Goal: Task Accomplishment & Management: Use online tool/utility

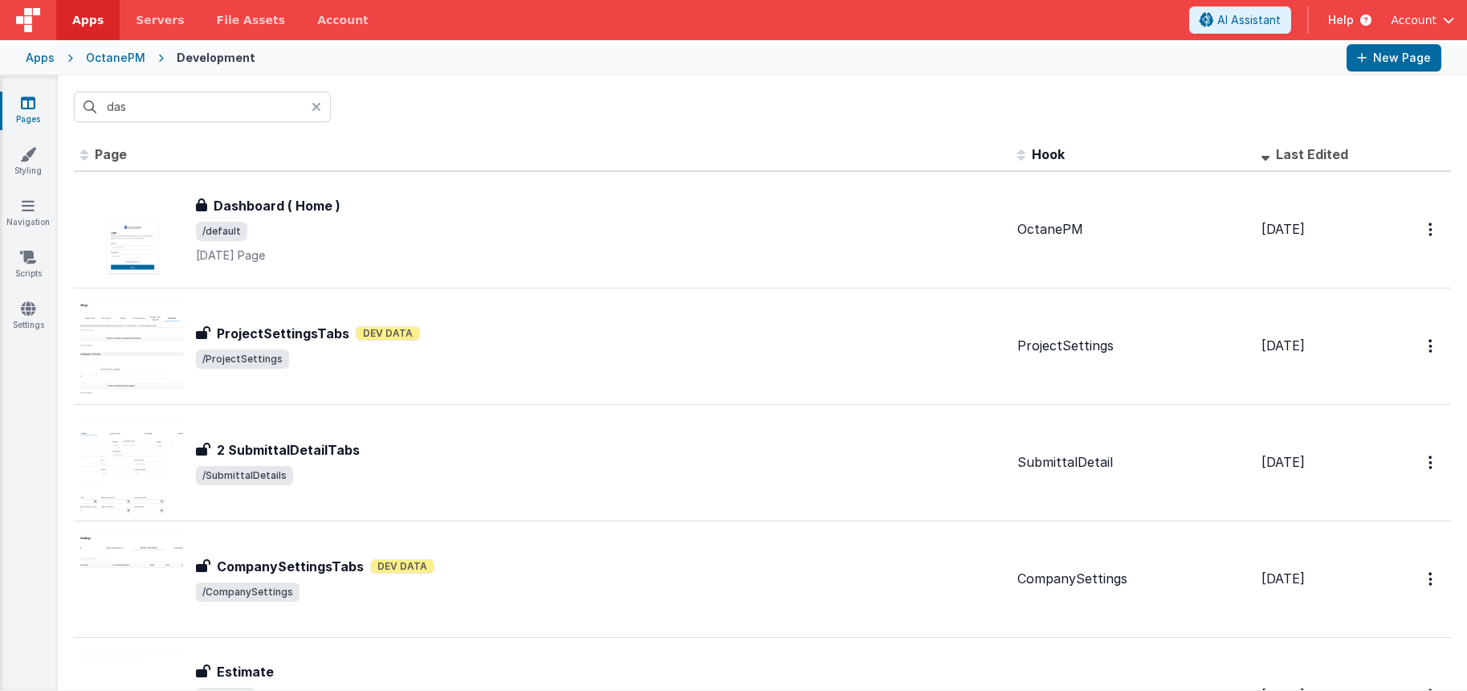
drag, startPoint x: 455, startPoint y: 108, endPoint x: 0, endPoint y: 13, distance: 464.5
click at [455, 108] on div "das" at bounding box center [762, 106] width 1409 height 63
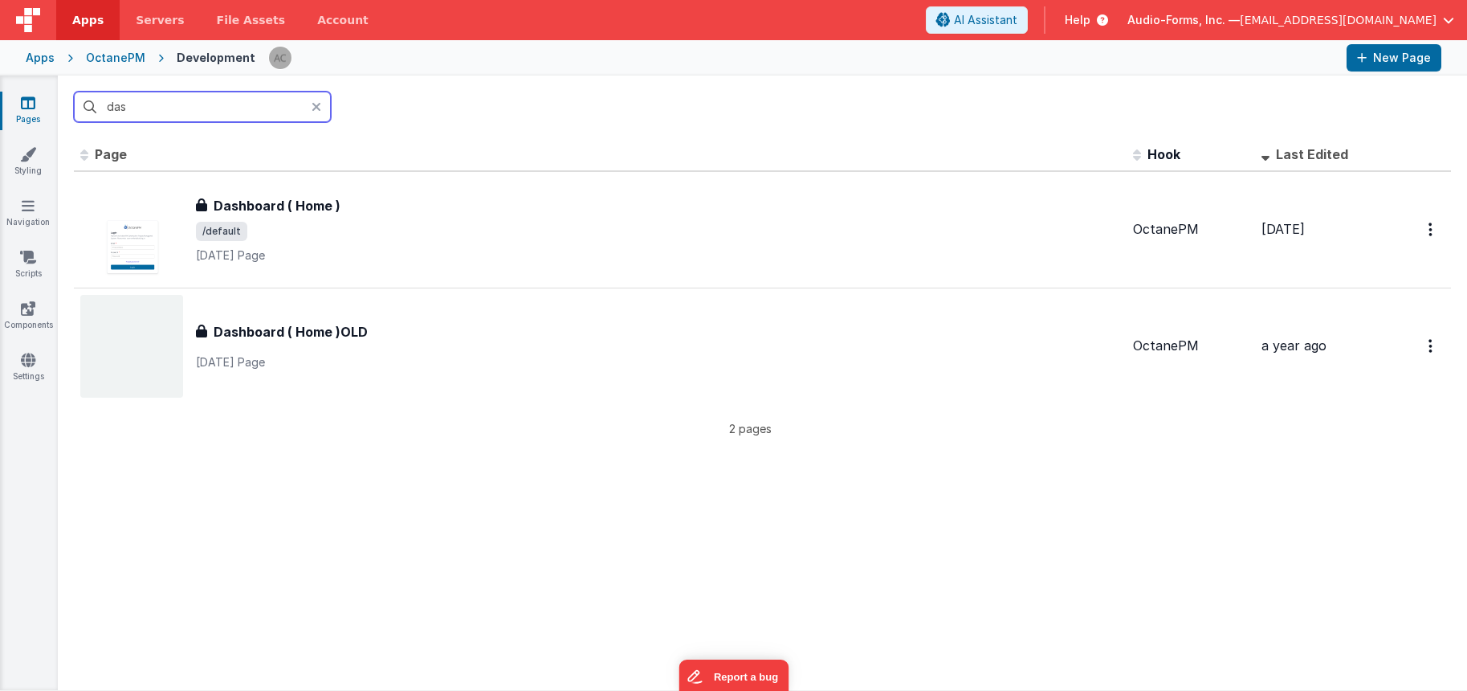
click at [209, 99] on input "das" at bounding box center [202, 107] width 257 height 31
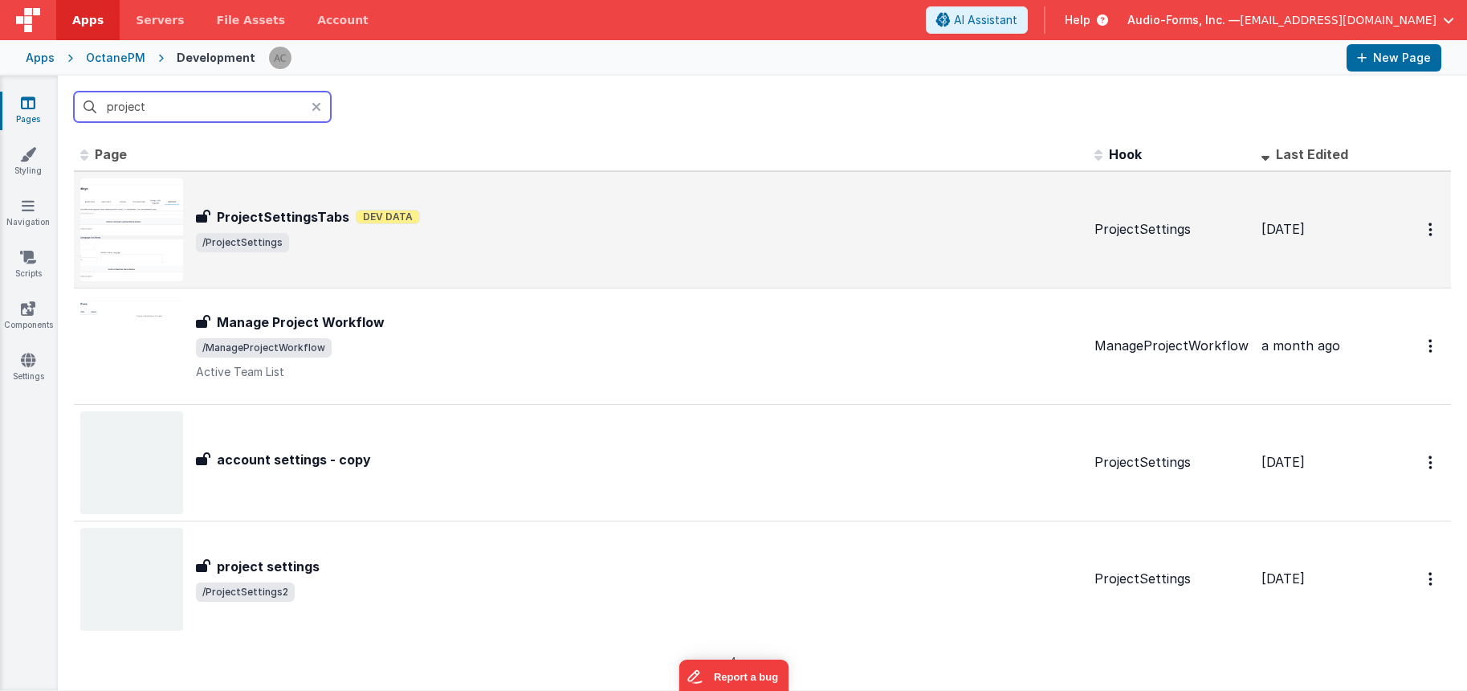
type input "project"
click at [516, 230] on div "ProjectSettingsTabs ProjectSettingsTabs Dev Data /ProjectSettings" at bounding box center [639, 229] width 886 height 45
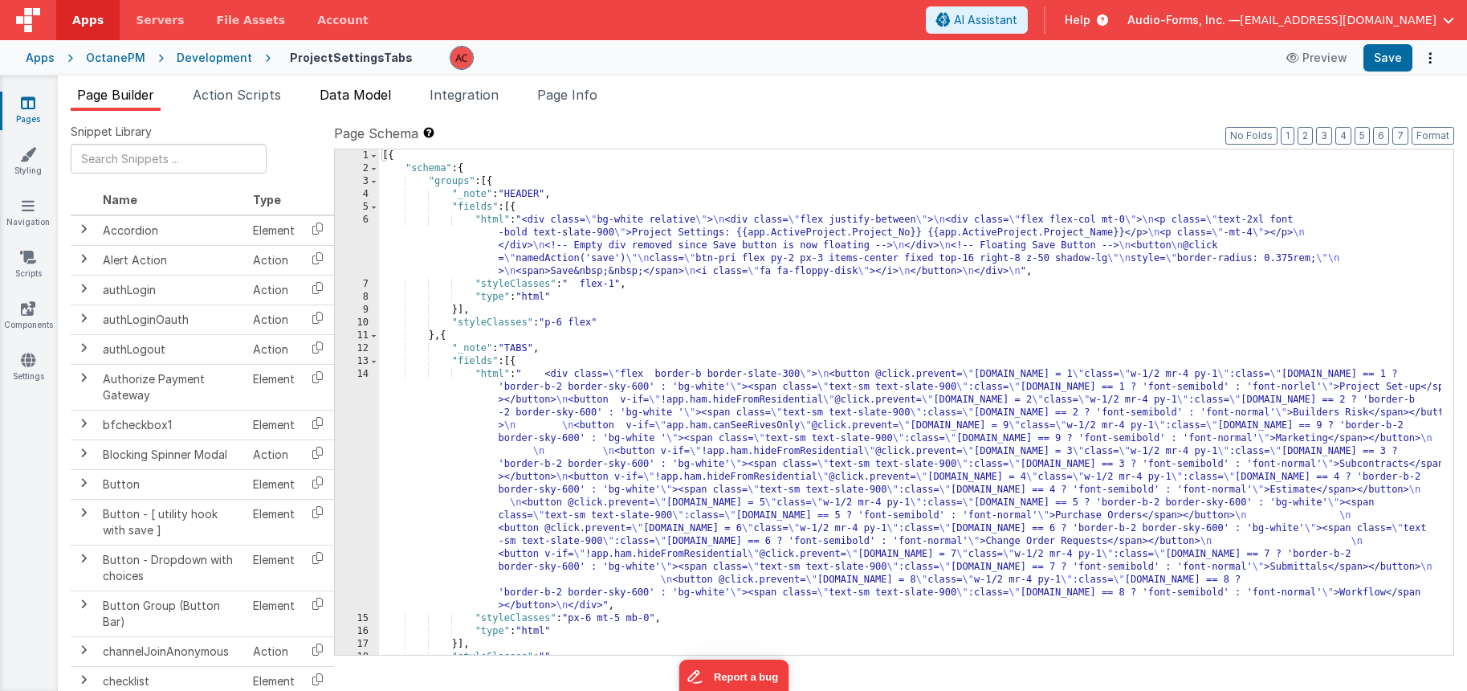
click at [365, 92] on span "Data Model" at bounding box center [355, 95] width 71 height 16
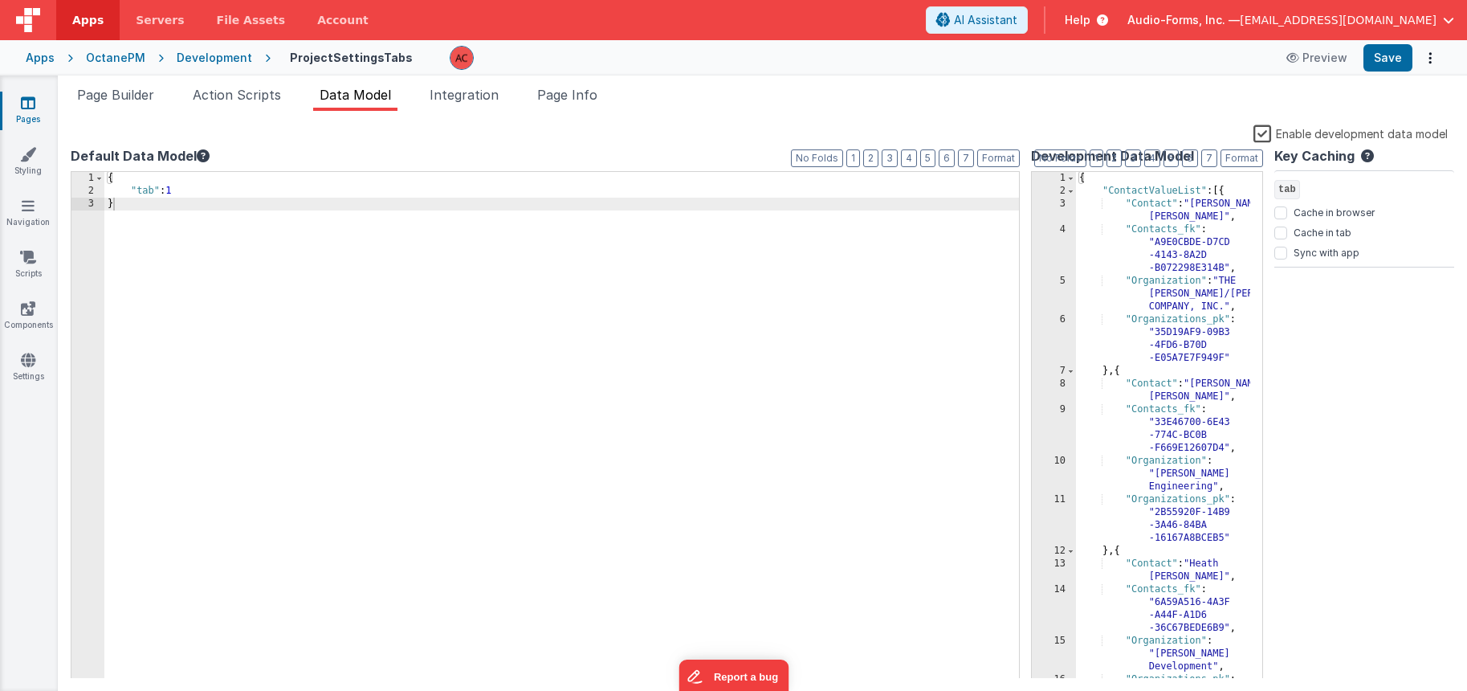
click at [1270, 132] on label "Enable development data model" at bounding box center [1351, 133] width 194 height 18
click at [0, 0] on input "Enable development data model" at bounding box center [0, 0] width 0 height 0
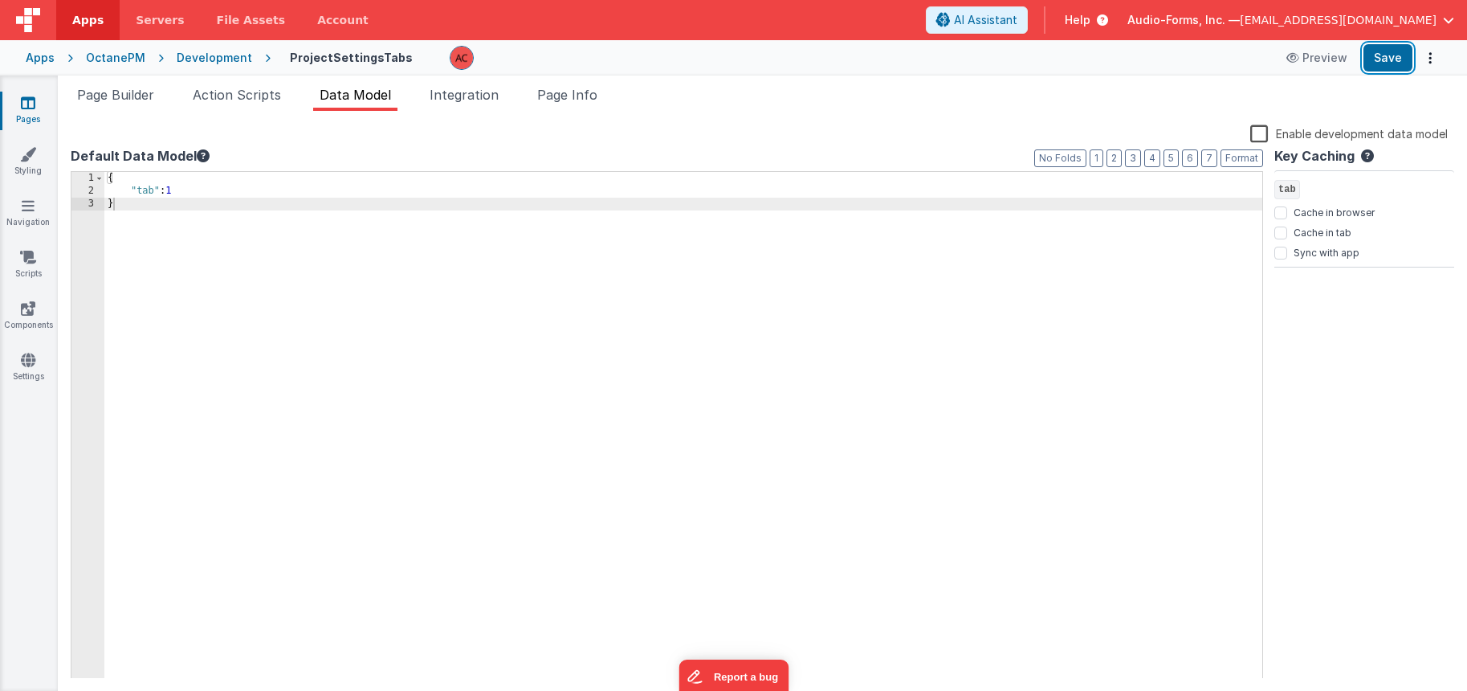
drag, startPoint x: 1373, startPoint y: 57, endPoint x: 1270, endPoint y: 72, distance: 104.7
click at [1372, 59] on button "Save" at bounding box center [1388, 57] width 49 height 27
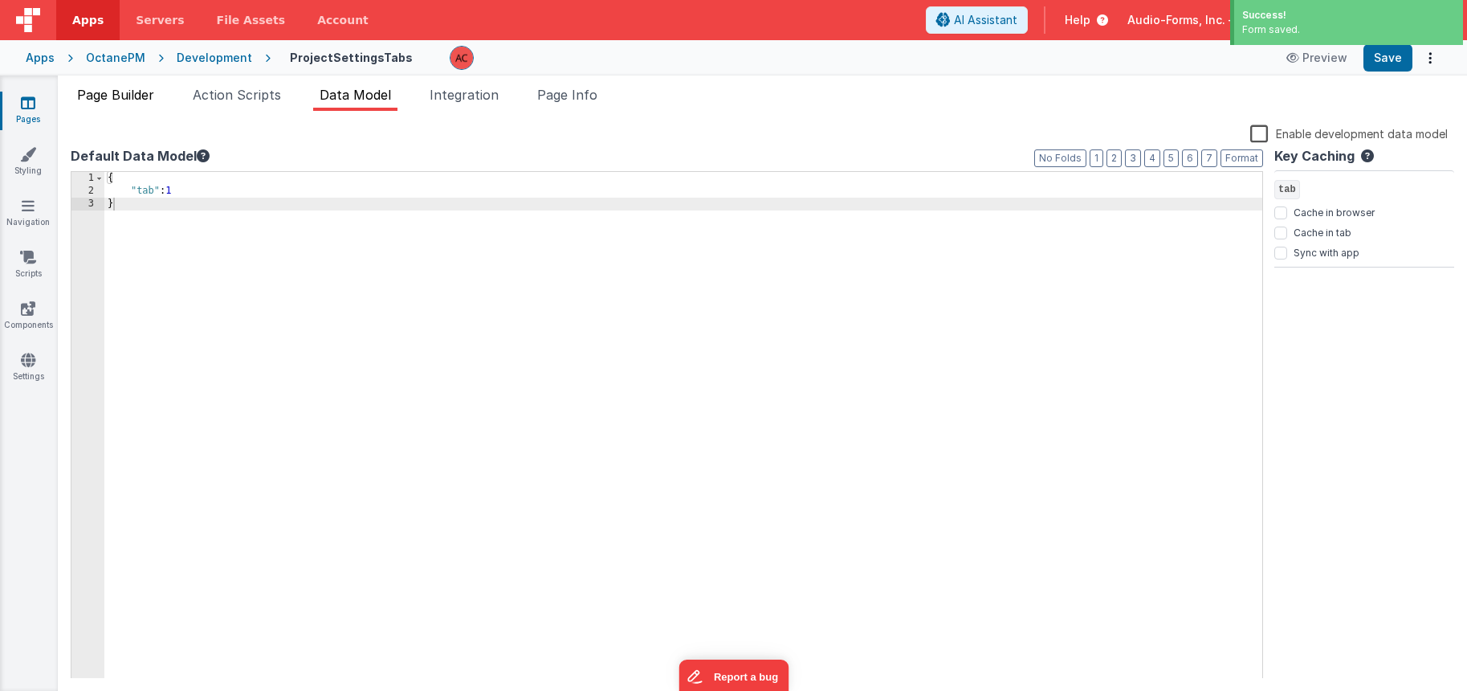
click at [139, 96] on span "Page Builder" at bounding box center [115, 95] width 77 height 16
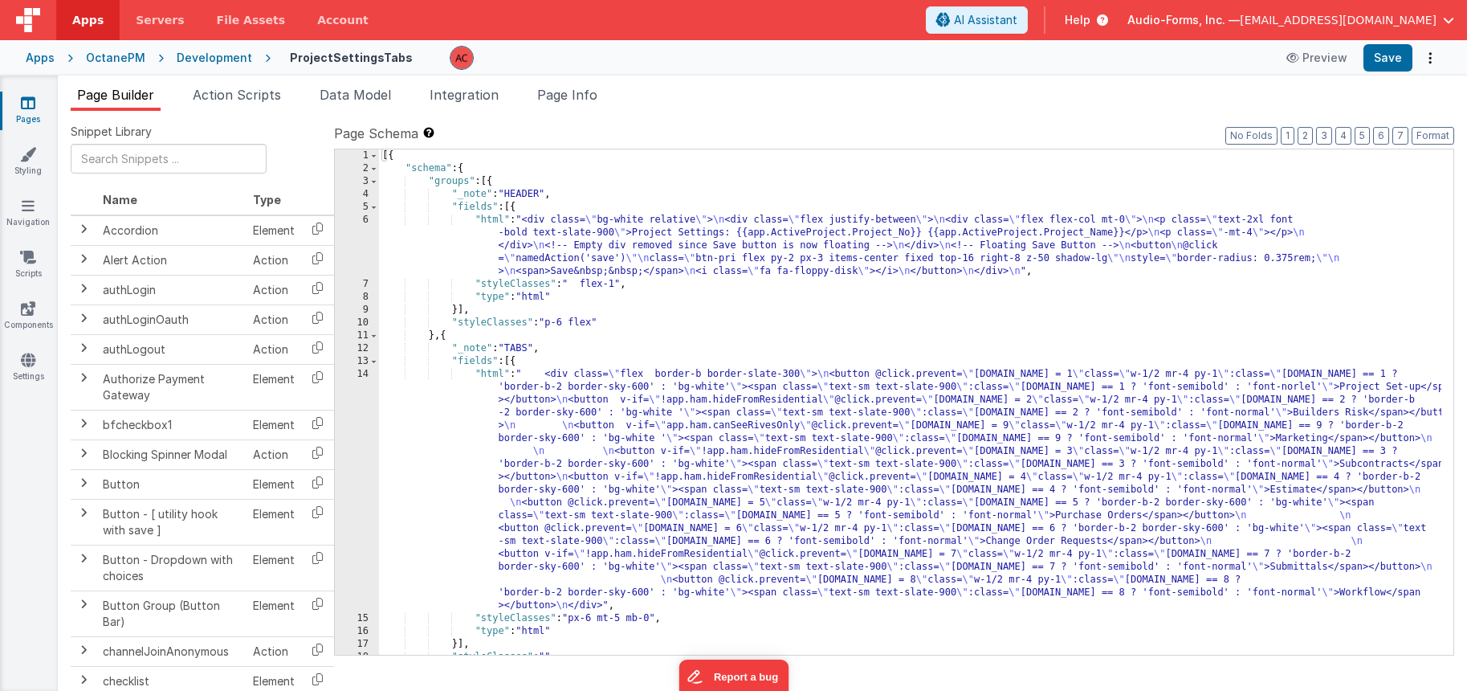
click at [433, 254] on div "[{ "schema" : { "groups" : [{ "_note" : "HEADER" , "fields" : [{ "html" : "<div…" at bounding box center [910, 414] width 1062 height 531
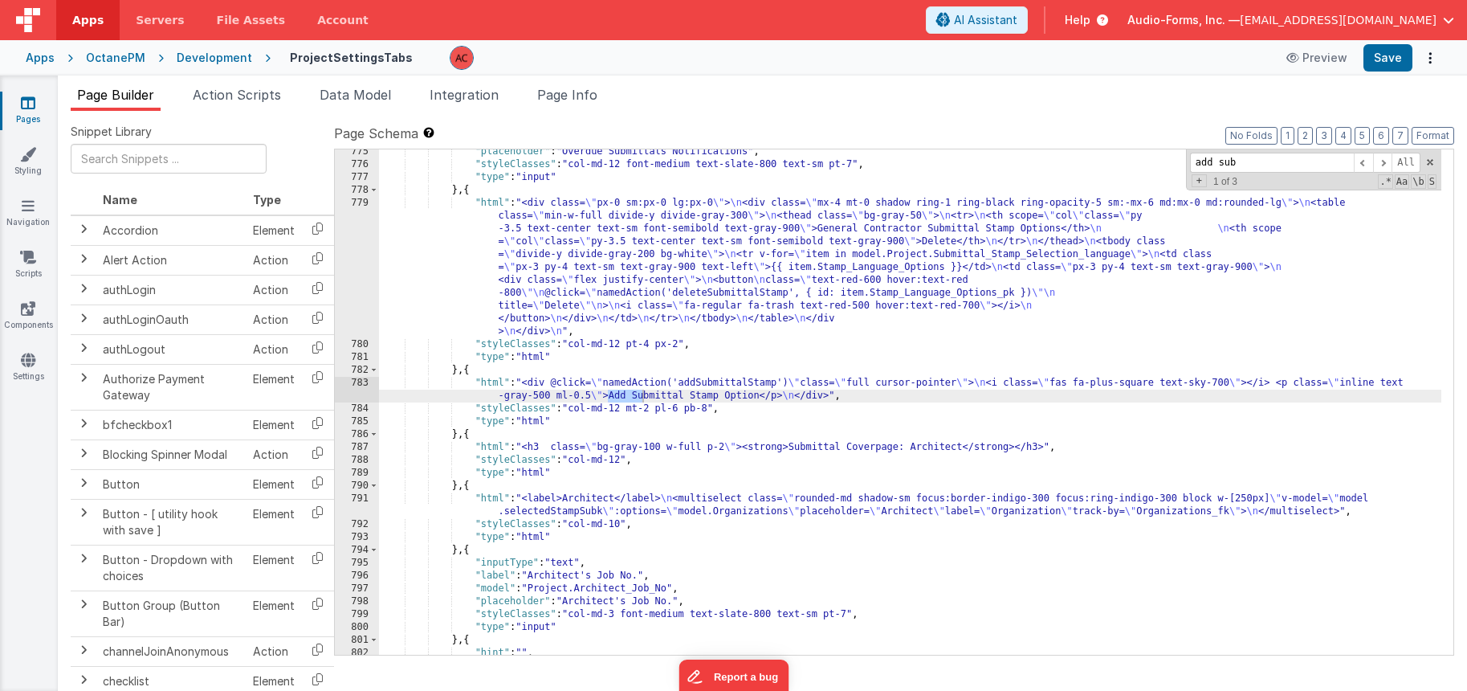
scroll to position [11620, 0]
type input "add submitt"
click at [526, 413] on div ""placeholder" : "Overdue Submittals Notifications" , "styleClasses" : "col-md-1…" at bounding box center [910, 410] width 1062 height 531
click at [736, 390] on div ""placeholder" : "Overdue Submittals Notifications" , "styleClasses" : "col-md-1…" at bounding box center [910, 410] width 1062 height 531
click at [259, 96] on span "Action Scripts" at bounding box center [237, 95] width 88 height 16
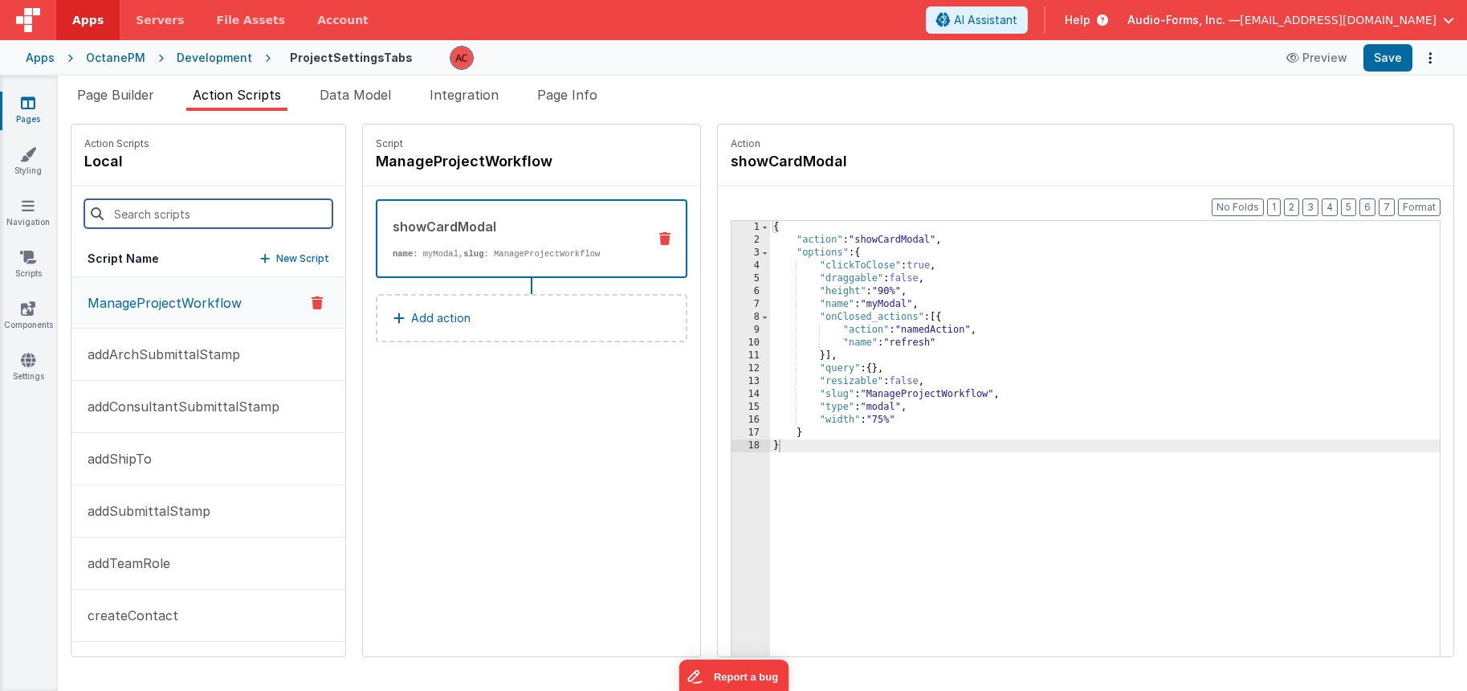
click at [214, 212] on input at bounding box center [208, 213] width 248 height 29
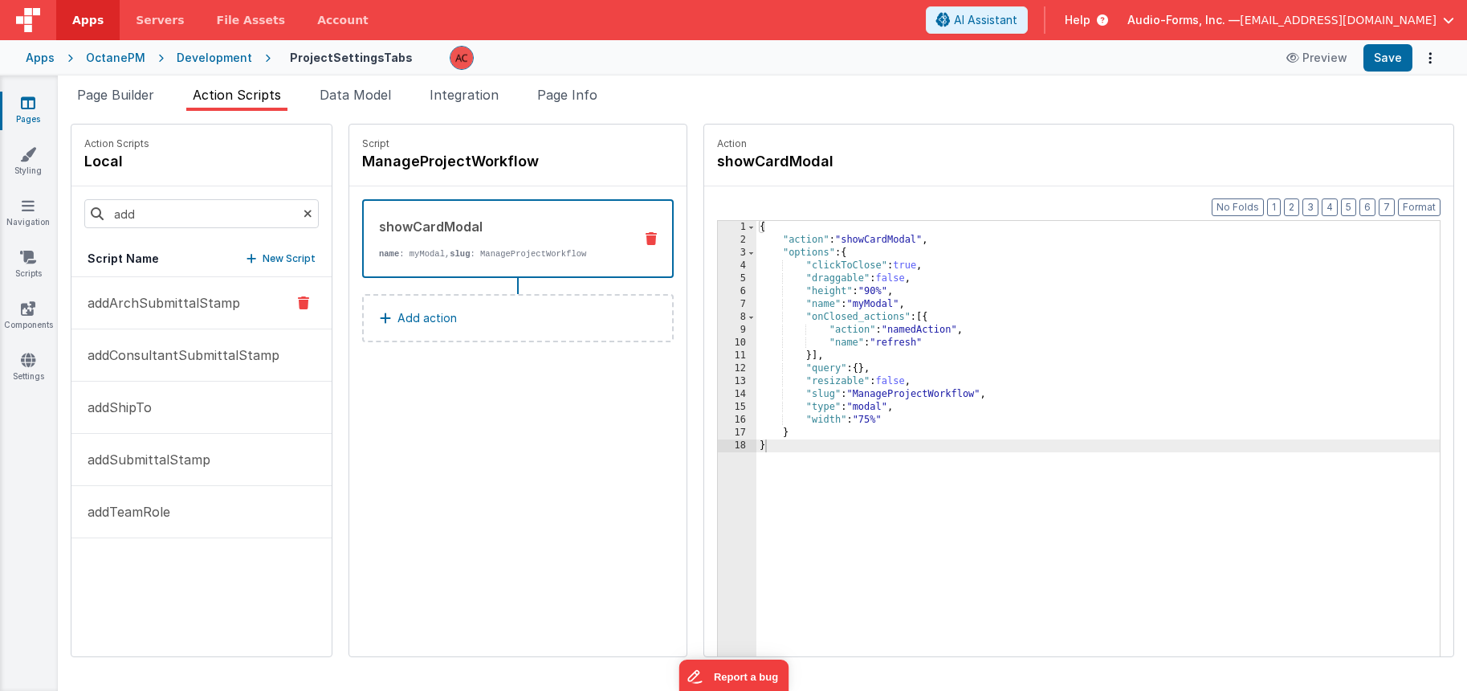
click at [132, 308] on p "addArchSubmittalStamp" at bounding box center [159, 302] width 162 height 19
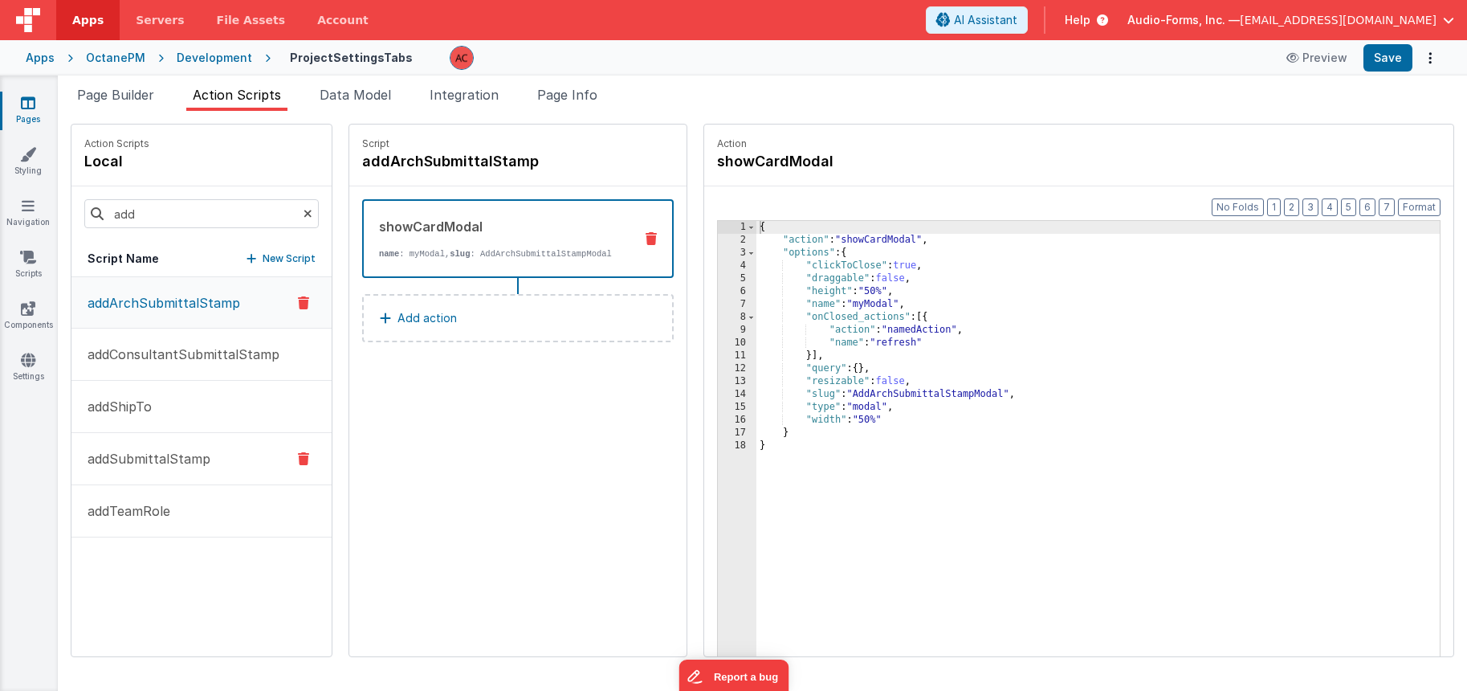
click at [137, 483] on button "addSubmittalStamp" at bounding box center [201, 459] width 260 height 52
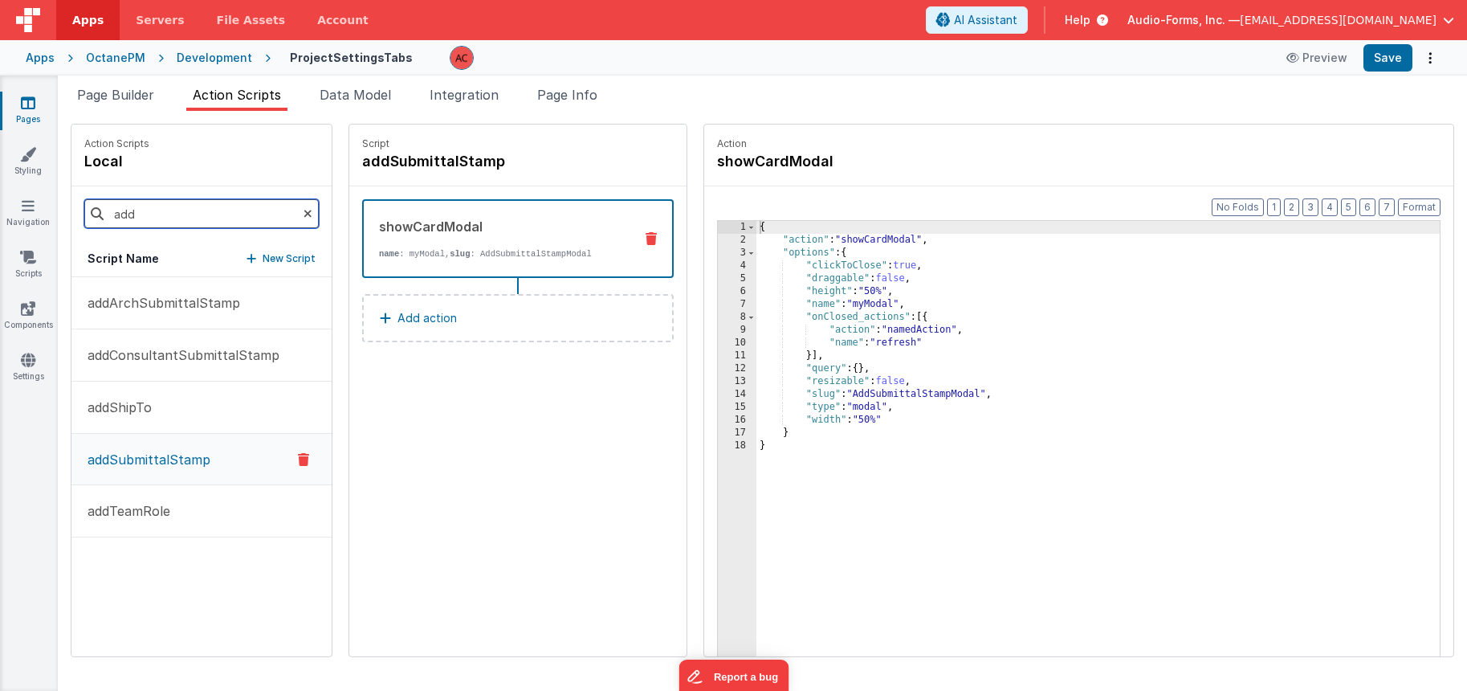
click at [181, 215] on input "add" at bounding box center [201, 213] width 234 height 29
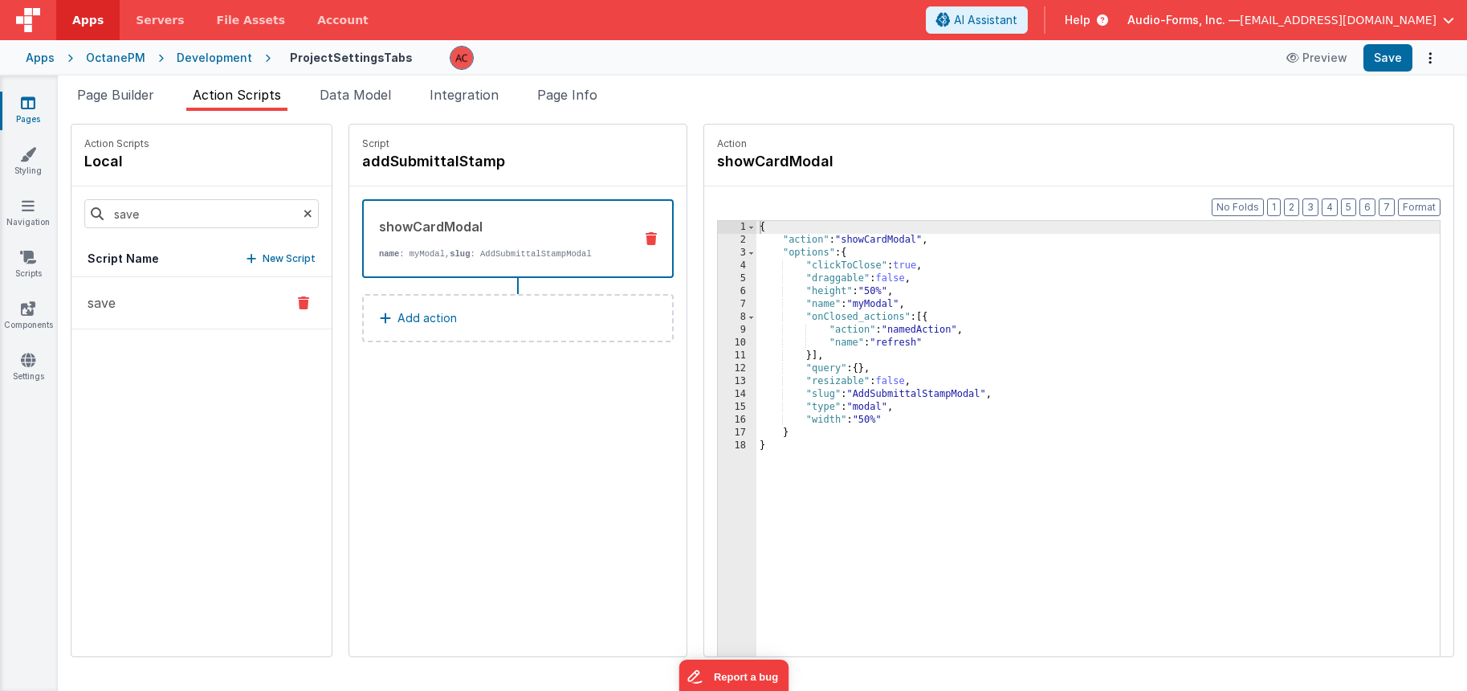
click at [112, 296] on p "save" at bounding box center [97, 302] width 38 height 19
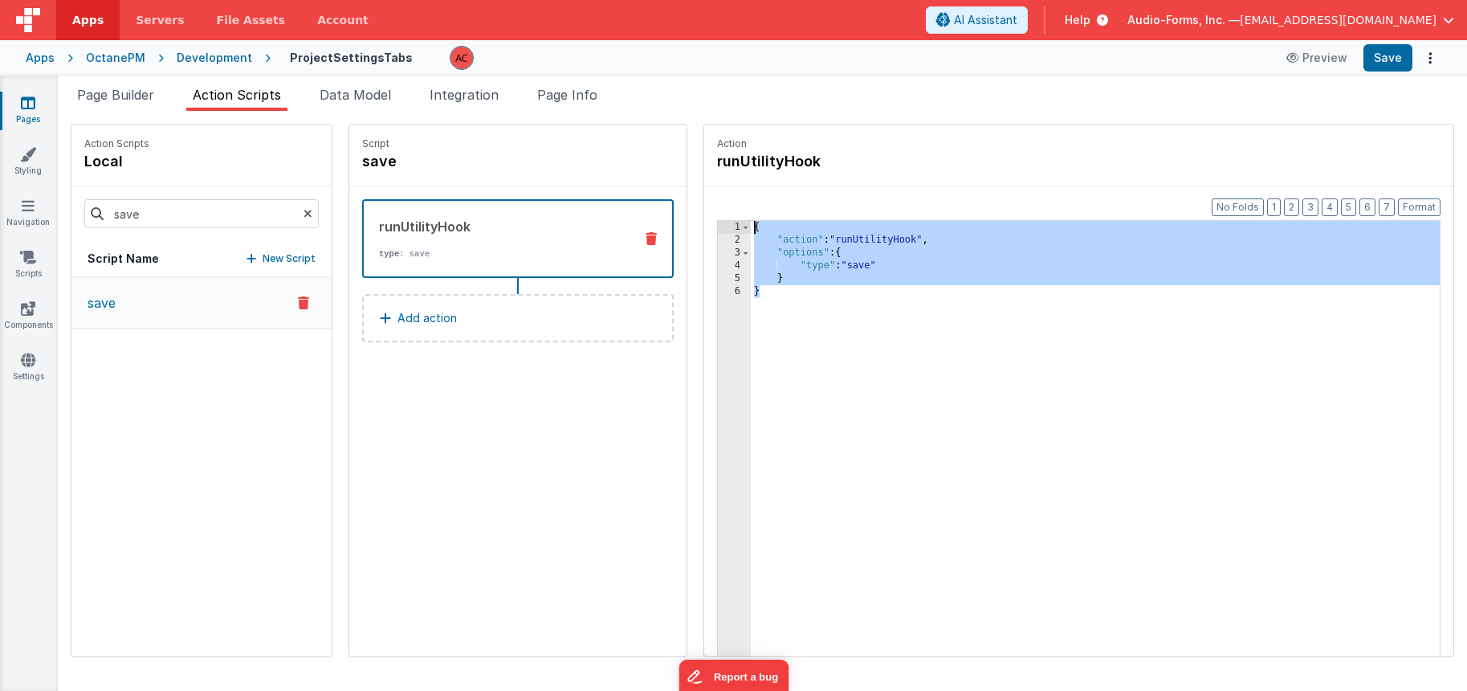
drag, startPoint x: 747, startPoint y: 316, endPoint x: 635, endPoint y: 89, distance: 252.5
click at [635, 89] on div "Page Builder Action Scripts Data Model Integration Page Info Snippet Library Na…" at bounding box center [762, 388] width 1409 height 606
click at [144, 214] on input "save" at bounding box center [201, 213] width 234 height 29
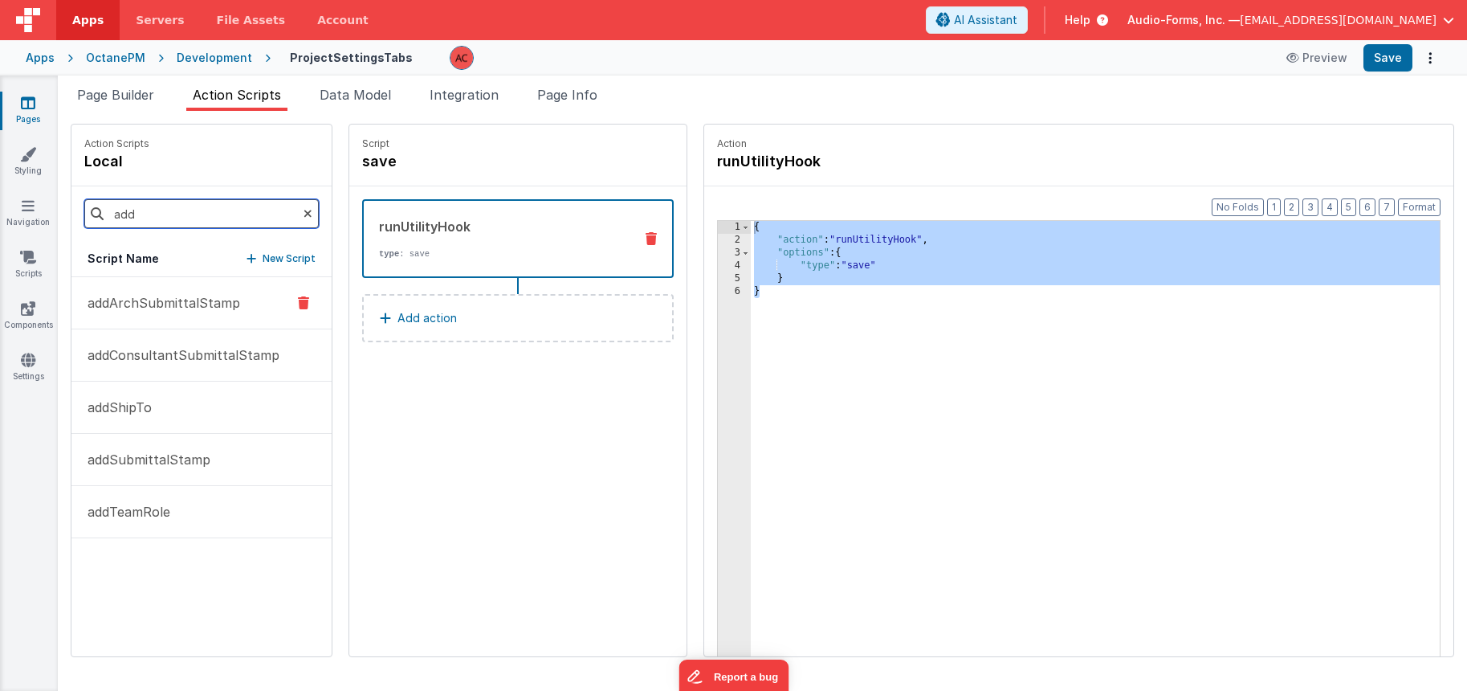
type input "add"
click at [130, 304] on p "addArchSubmittalStamp" at bounding box center [159, 302] width 162 height 19
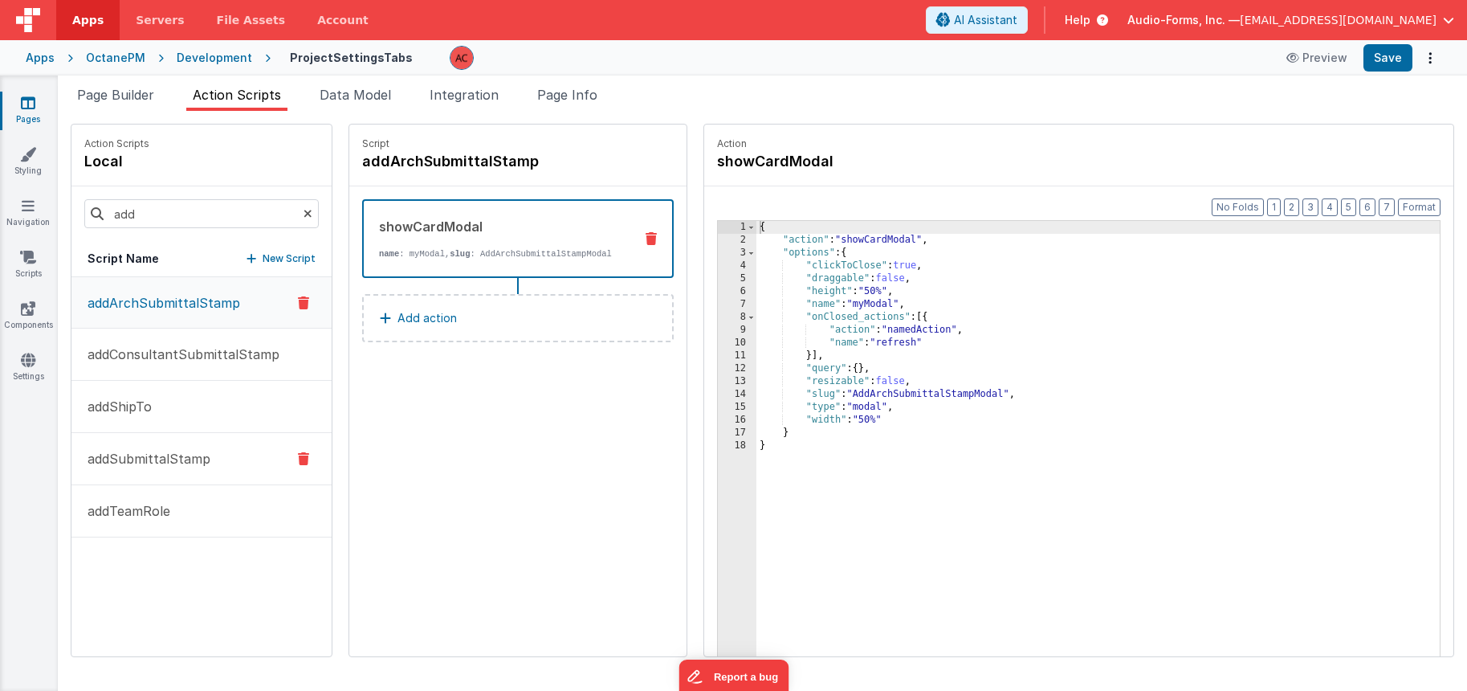
click at [159, 469] on button "addSubmittalStamp" at bounding box center [201, 459] width 260 height 52
click at [455, 309] on button "Add action" at bounding box center [518, 318] width 312 height 48
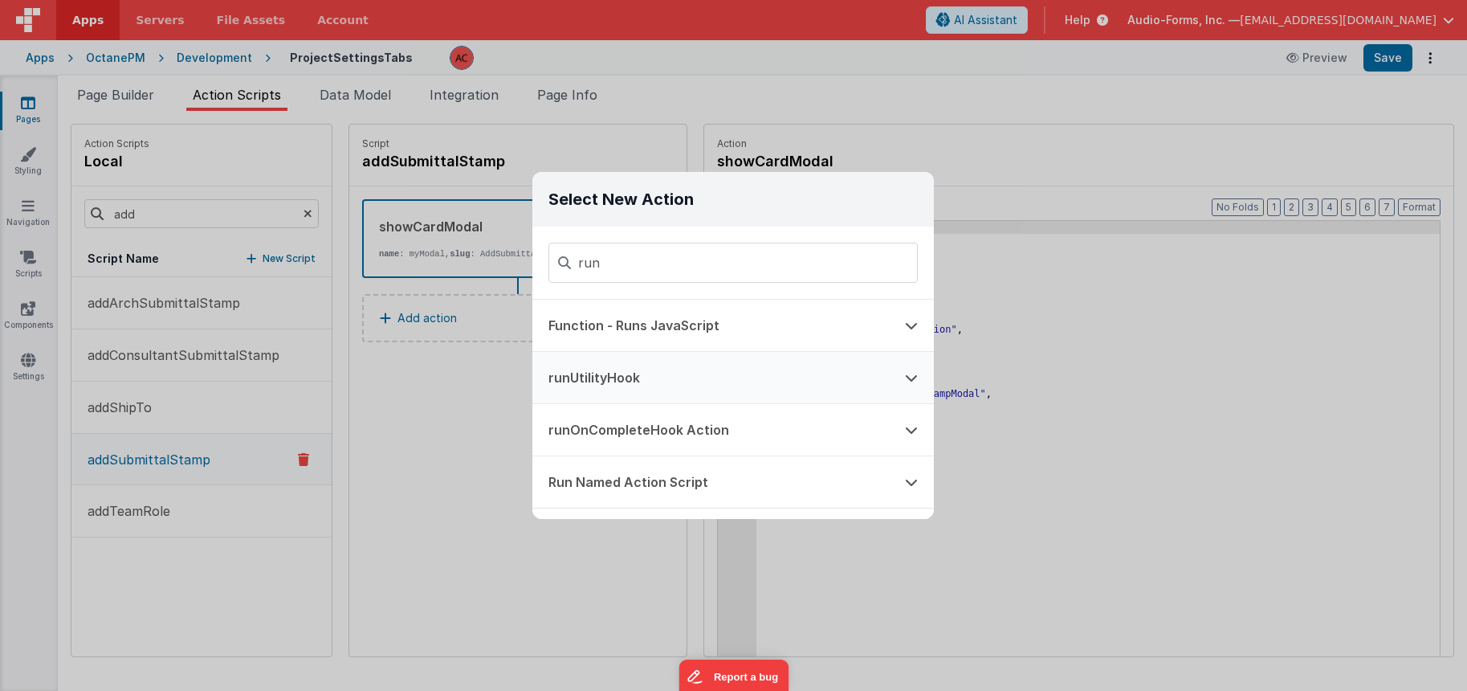
type input "run"
click at [671, 382] on button "runUtilityHook" at bounding box center [710, 377] width 357 height 51
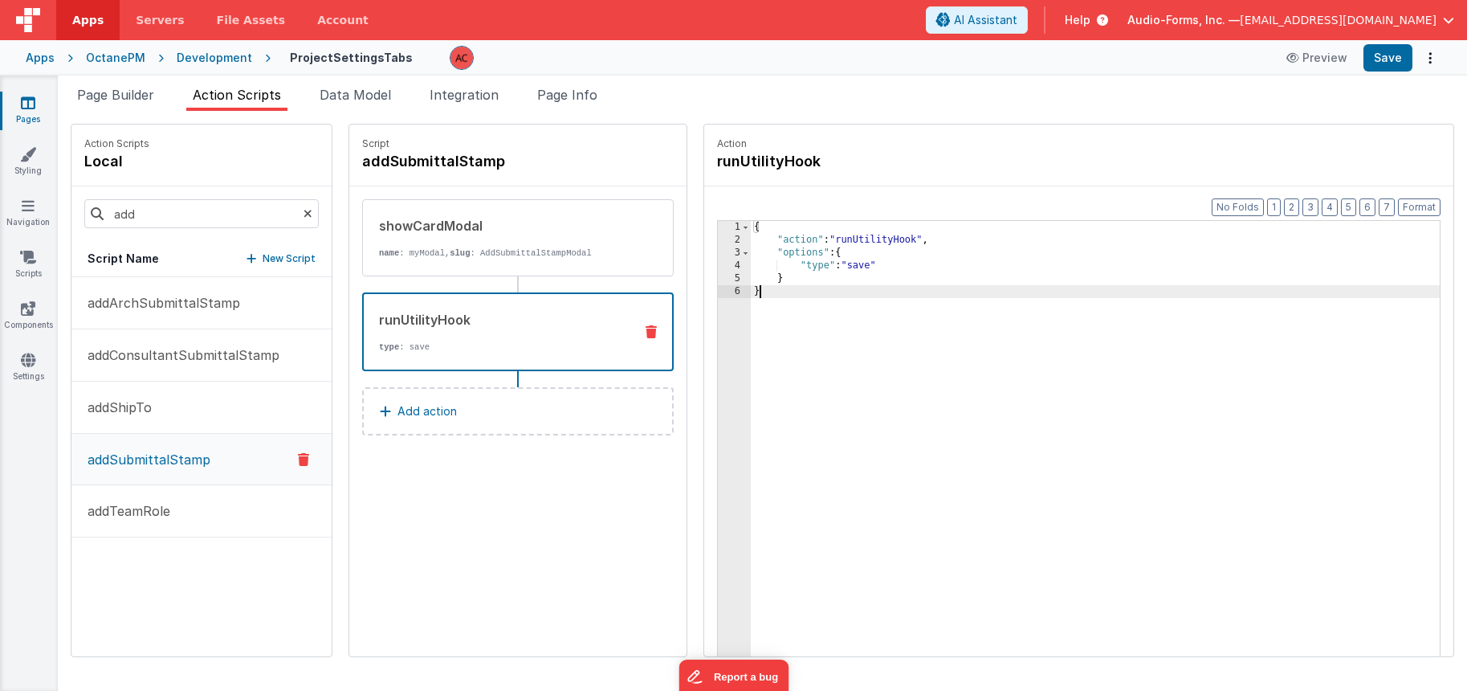
drag, startPoint x: 818, startPoint y: 357, endPoint x: 683, endPoint y: 133, distance: 262.6
click at [687, 133] on div "Action runUtilityHook Format 7 6 5 4 3 2 1 No Folds 1 2 3 4 5 6 { "action" : "r…" at bounding box center [1070, 390] width 767 height 533
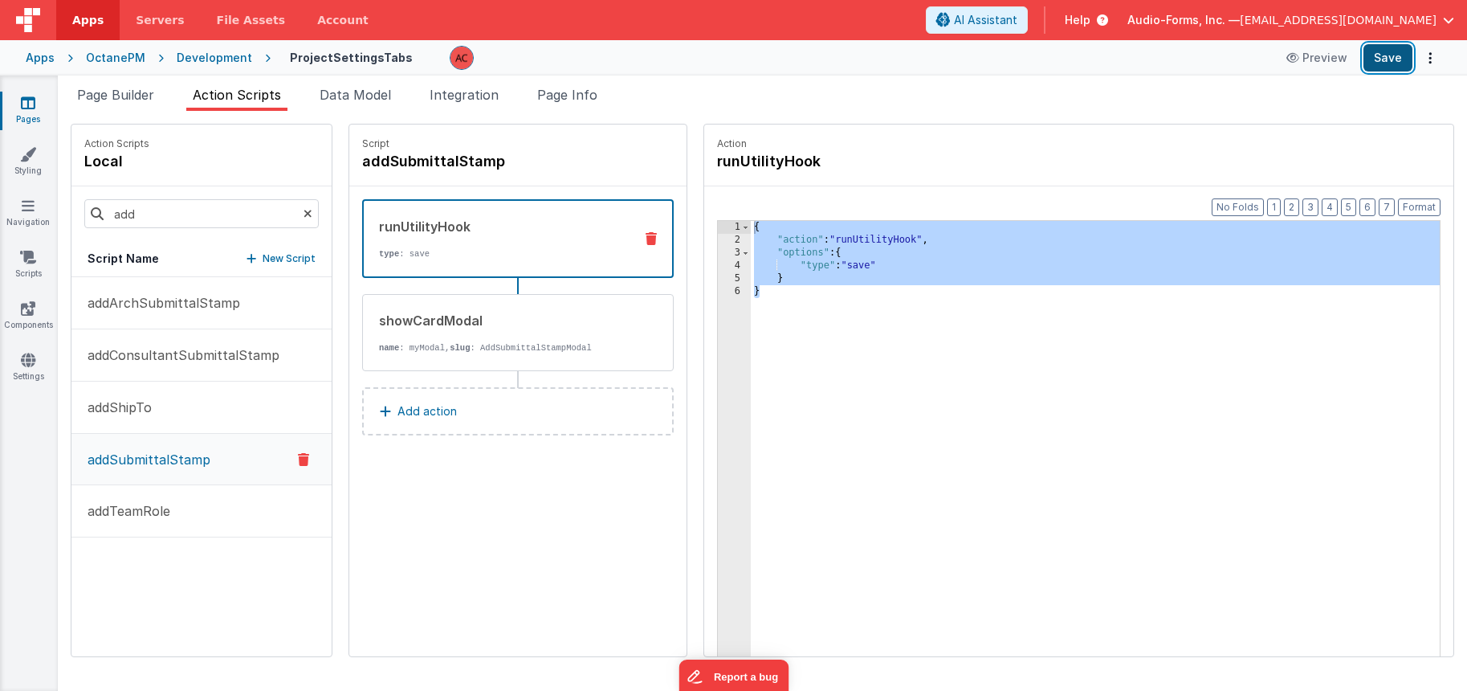
click at [1398, 52] on button "Save" at bounding box center [1388, 57] width 49 height 27
click at [775, 316] on div "{ "action" : "runUtilityHook" , "options" : { "type" : "save" } }" at bounding box center [1100, 476] width 699 height 511
drag, startPoint x: 765, startPoint y: 287, endPoint x: 715, endPoint y: 139, distance: 155.9
click at [715, 139] on fieldset "Action runUtilityHook Format 7 6 5 4 3 2 1 No Folds 1 2 3 4 5 6 { "action" : "r…" at bounding box center [1078, 390] width 749 height 532
click at [201, 307] on p "addArchSubmittalStamp" at bounding box center [159, 302] width 162 height 19
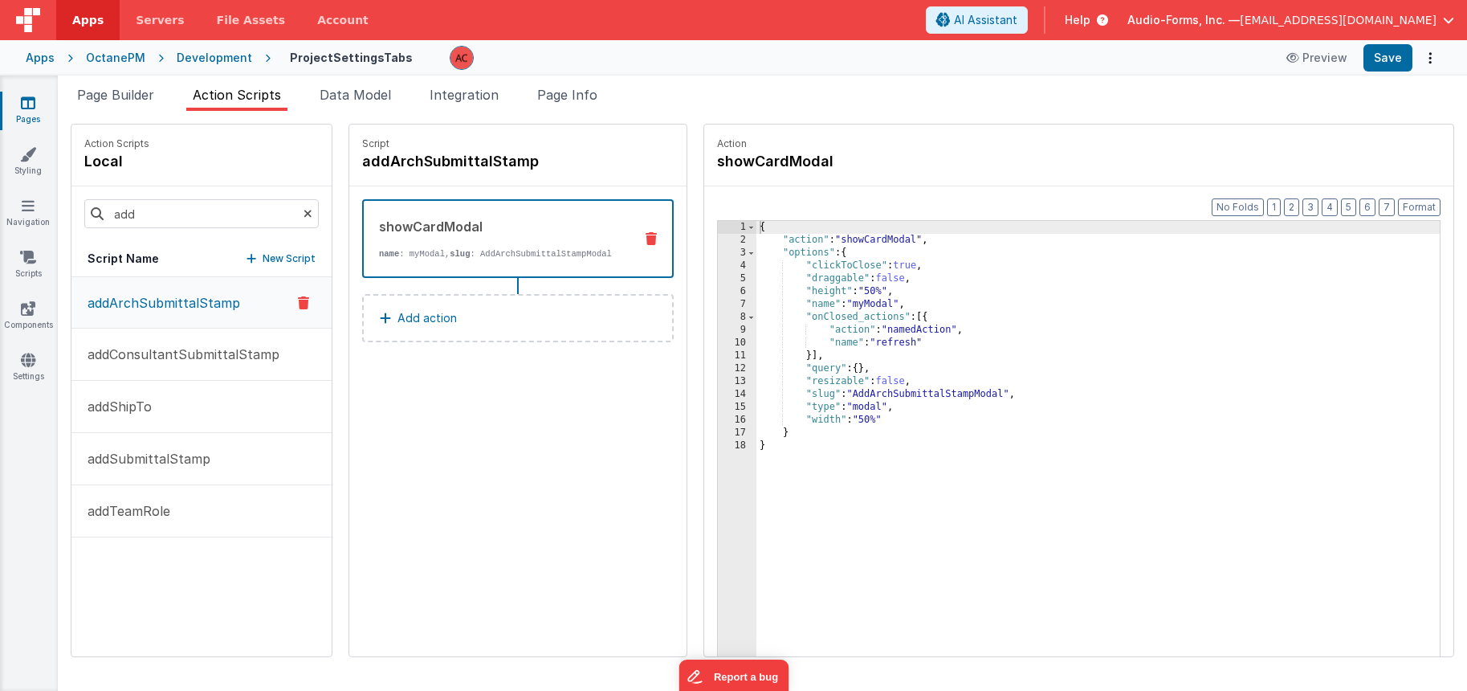
click at [443, 320] on p "Add action" at bounding box center [427, 317] width 59 height 19
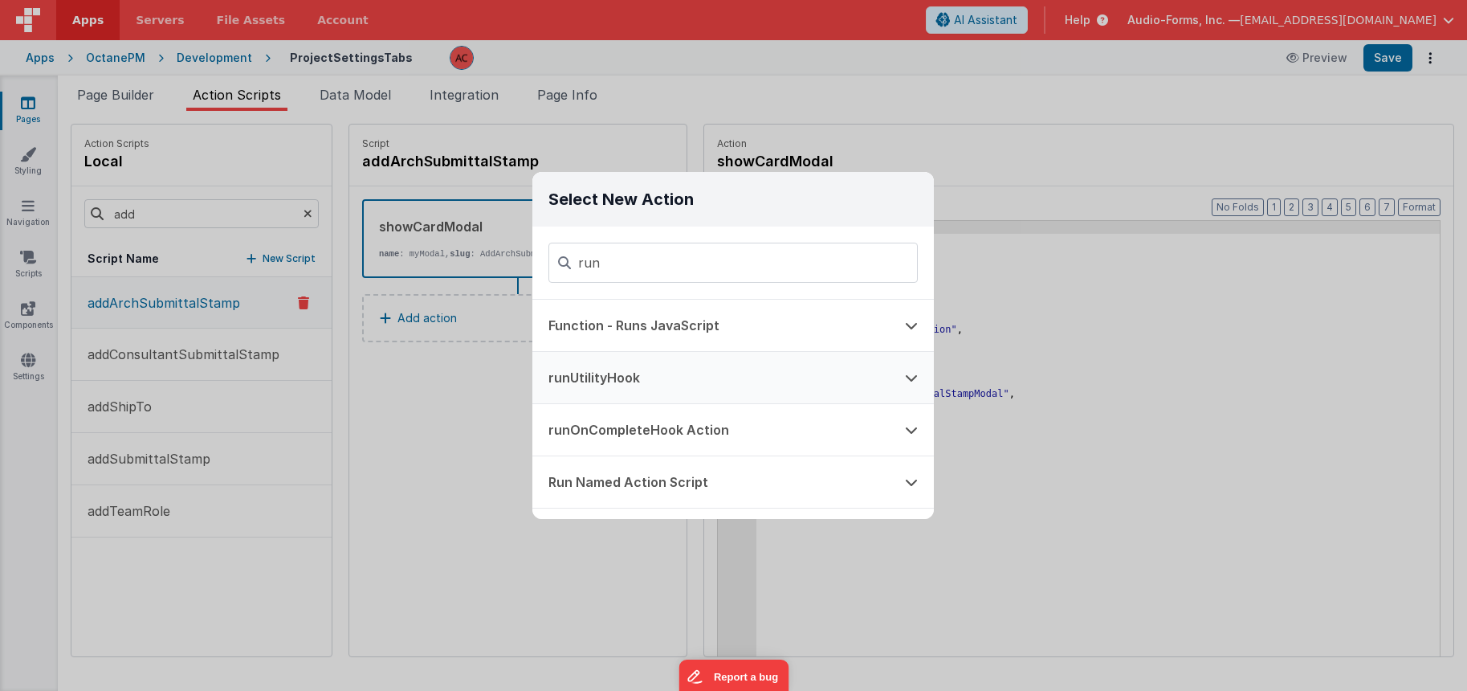
type input "run"
click at [598, 370] on button "runUtilityHook" at bounding box center [710, 377] width 357 height 51
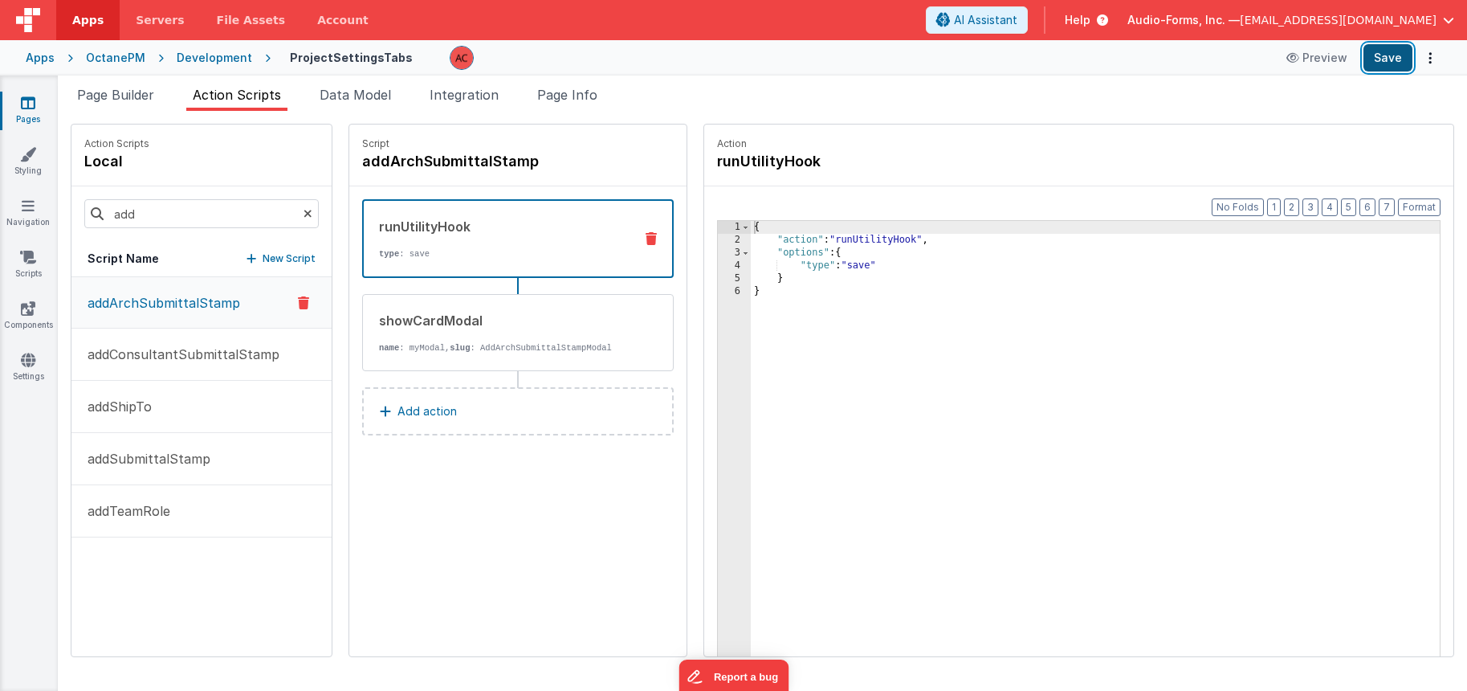
click at [1400, 52] on button "Save" at bounding box center [1388, 57] width 49 height 27
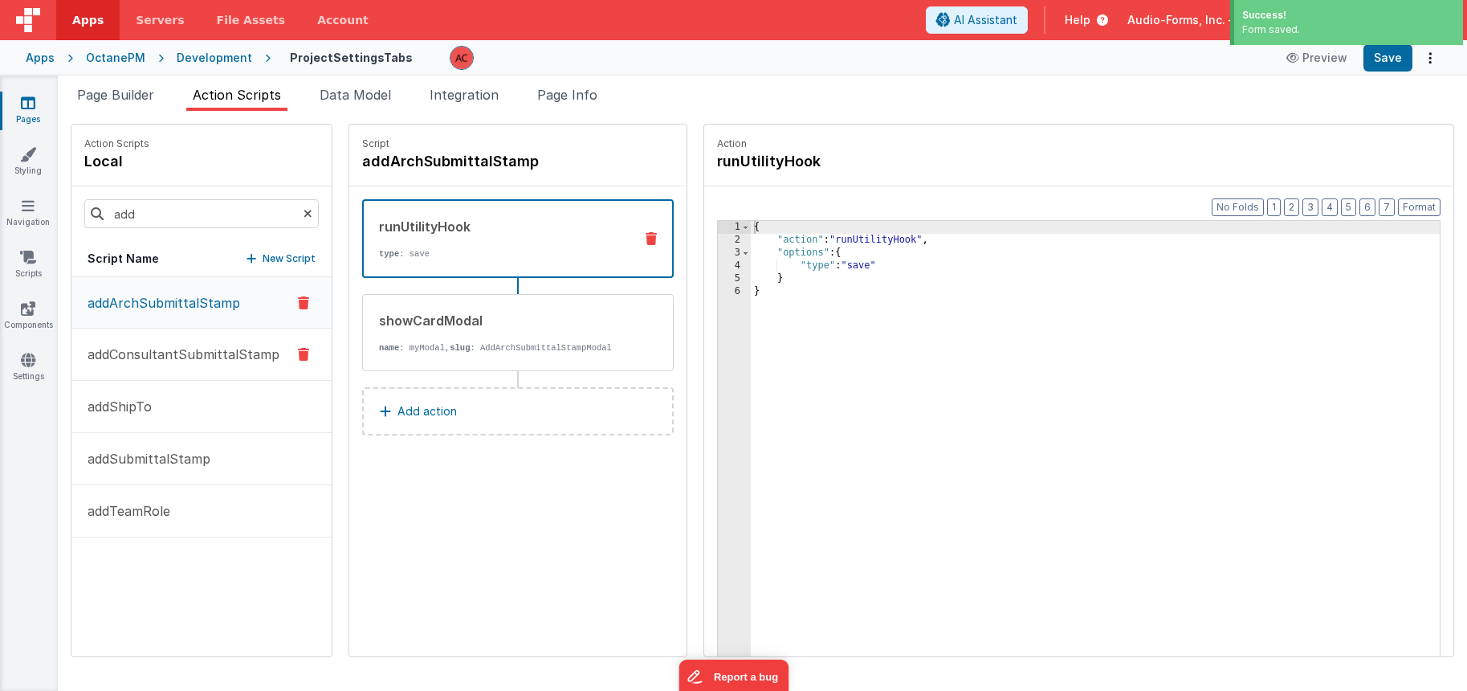
click at [163, 350] on p "addConsultantSubmittalStamp" at bounding box center [179, 354] width 202 height 19
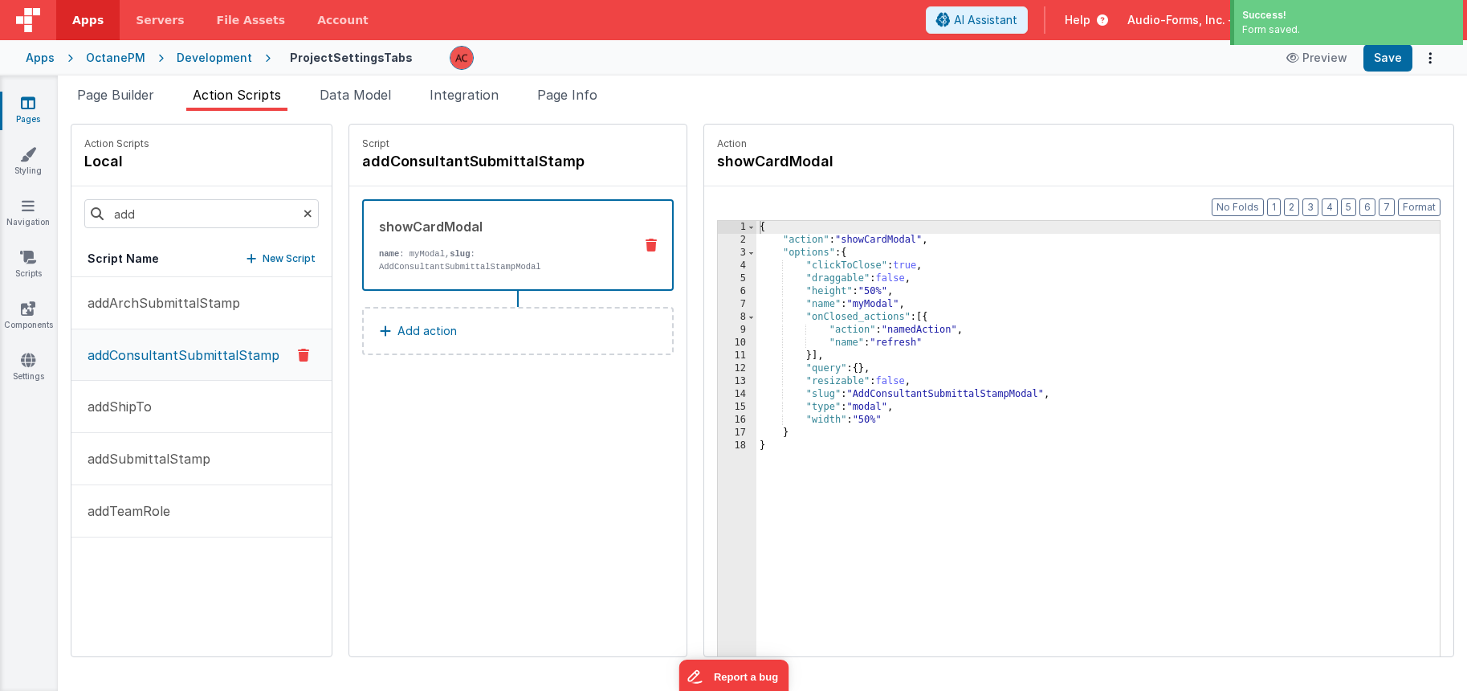
click at [438, 340] on button "Add action" at bounding box center [518, 331] width 312 height 48
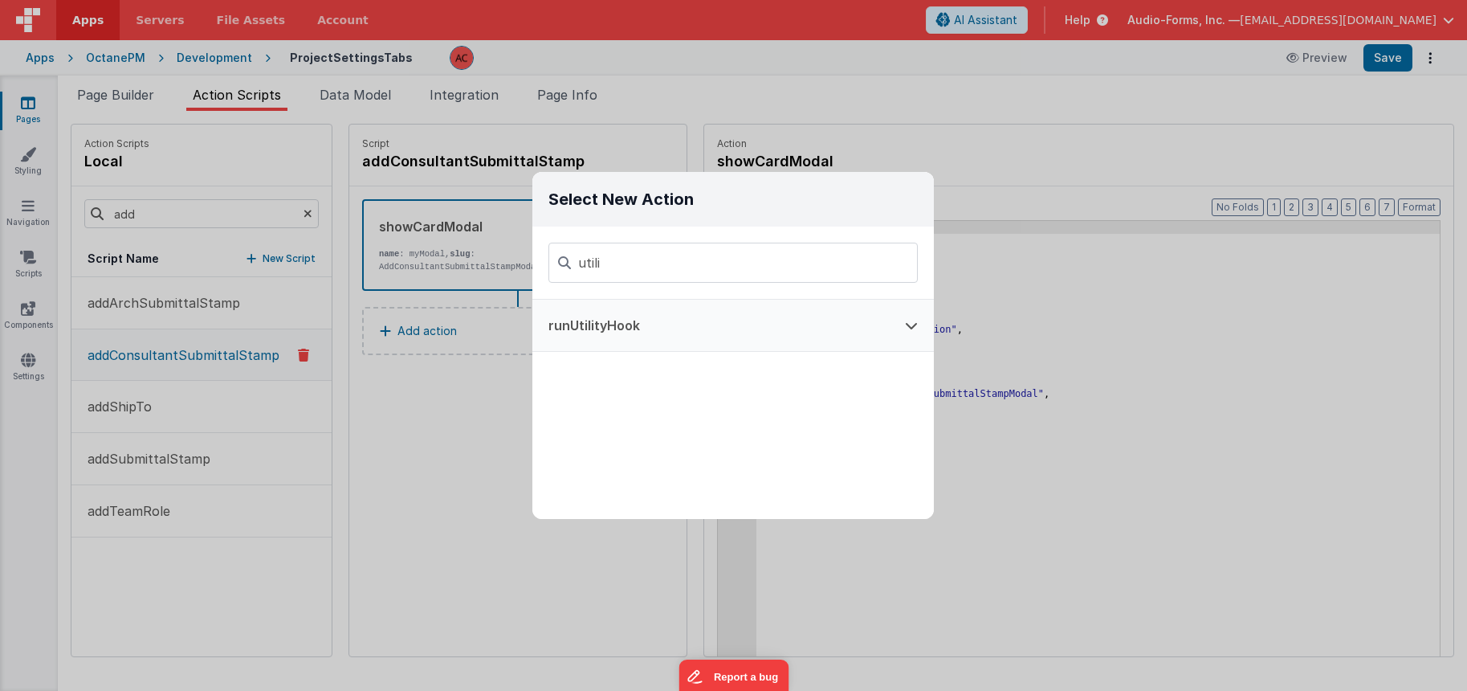
type input "utili"
click at [599, 305] on button "runUtilityHook" at bounding box center [710, 325] width 357 height 51
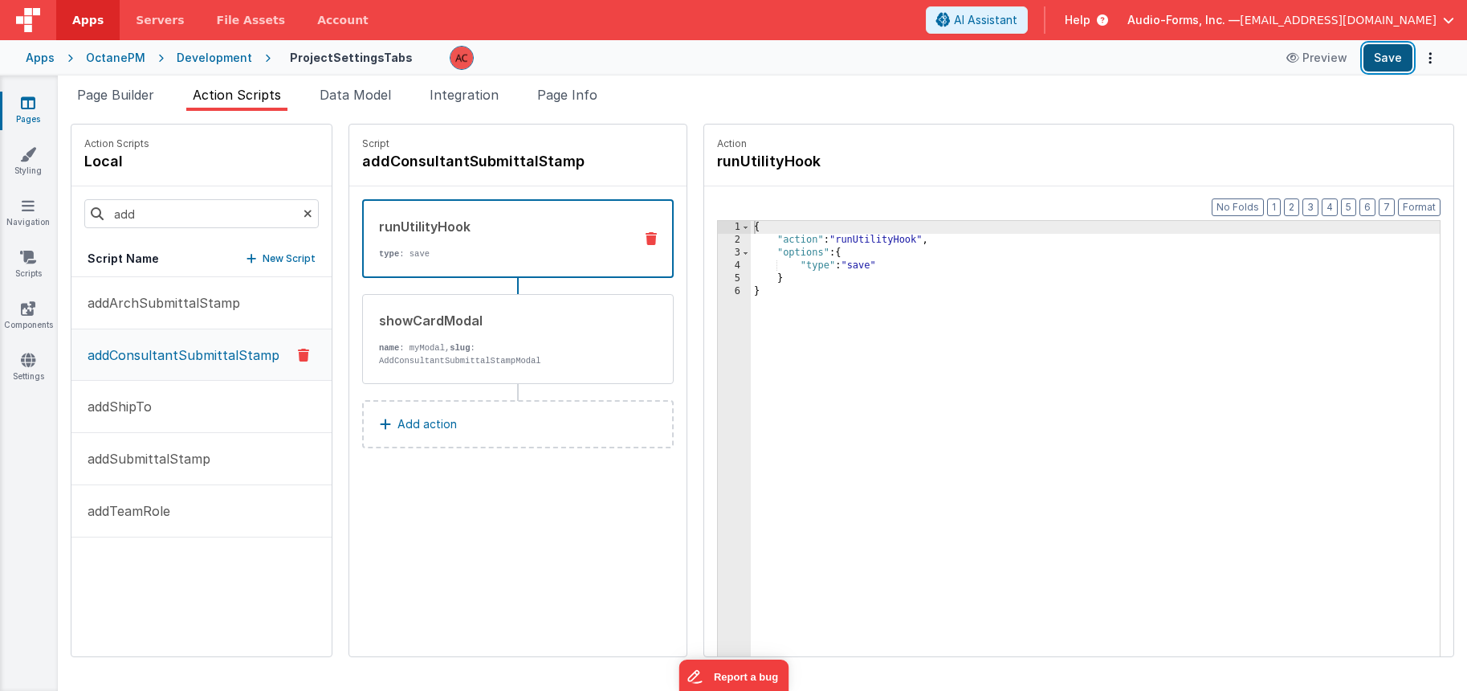
click at [1393, 58] on button "Save" at bounding box center [1388, 57] width 49 height 27
click at [145, 206] on input "add" at bounding box center [201, 213] width 234 height 29
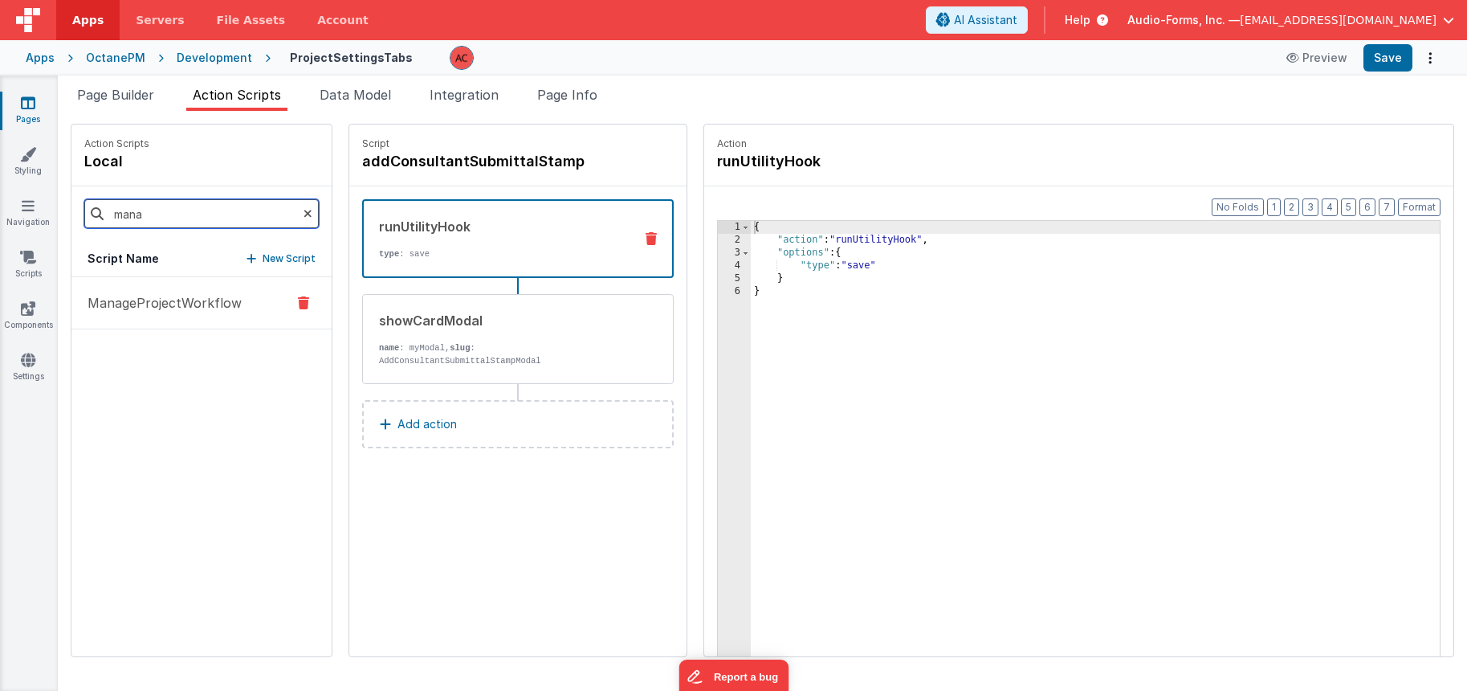
type input "mana"
click at [182, 306] on p "ManageProjectWorkflow" at bounding box center [160, 302] width 164 height 19
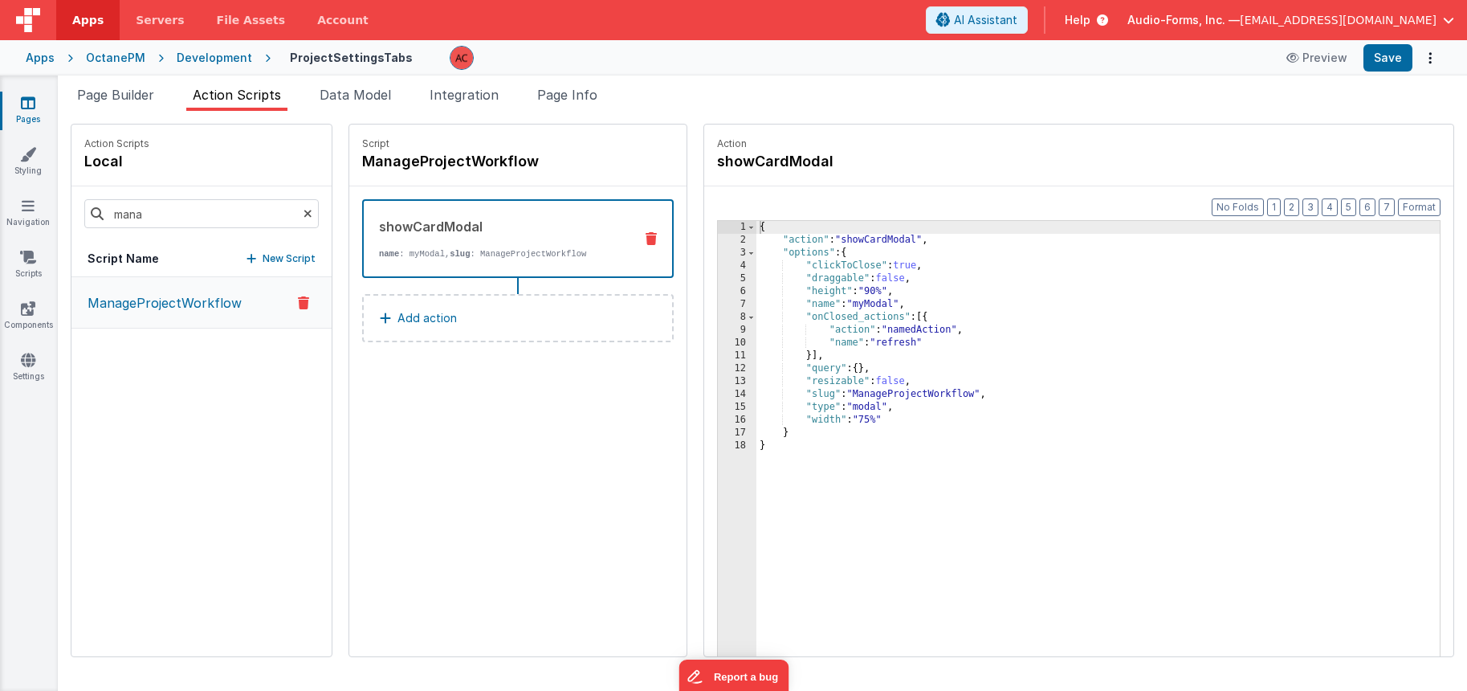
click at [398, 315] on p "Add action" at bounding box center [427, 317] width 59 height 19
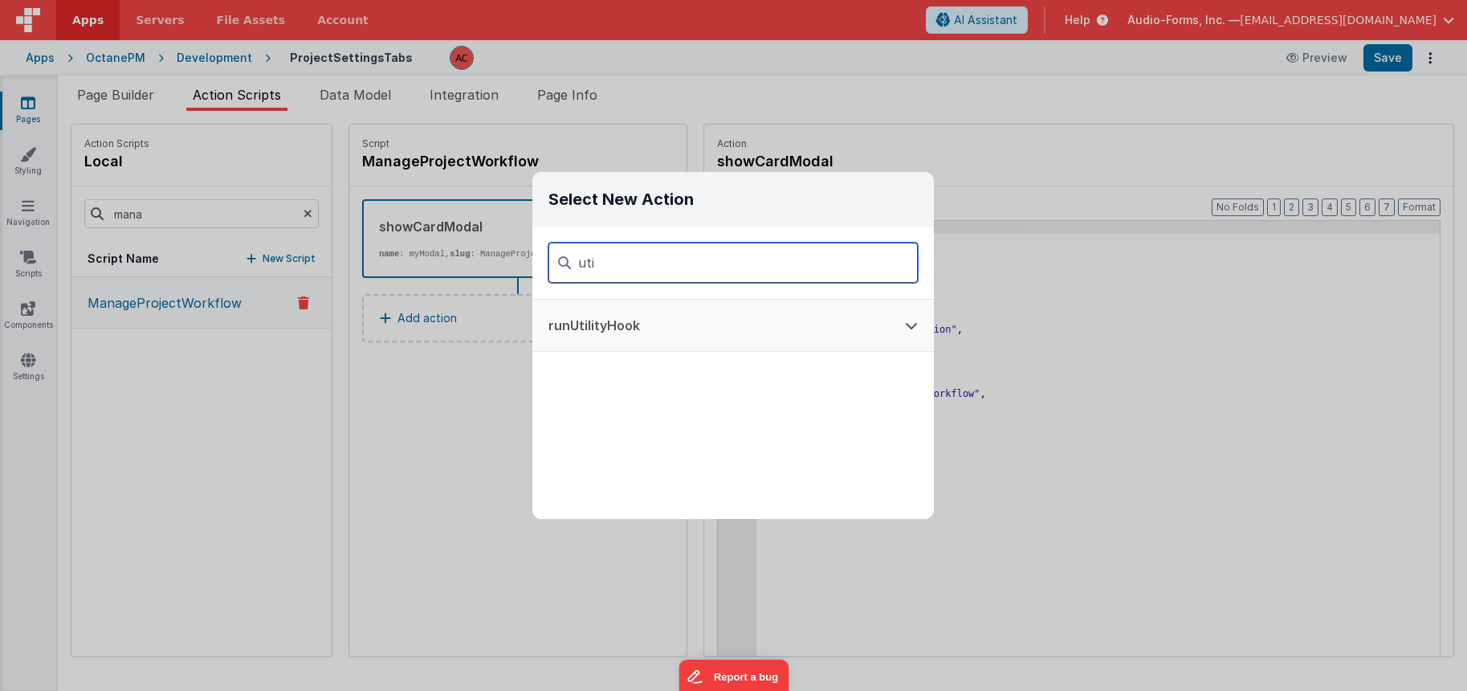
type input "uti"
click at [619, 336] on button "runUtilityHook" at bounding box center [710, 325] width 357 height 51
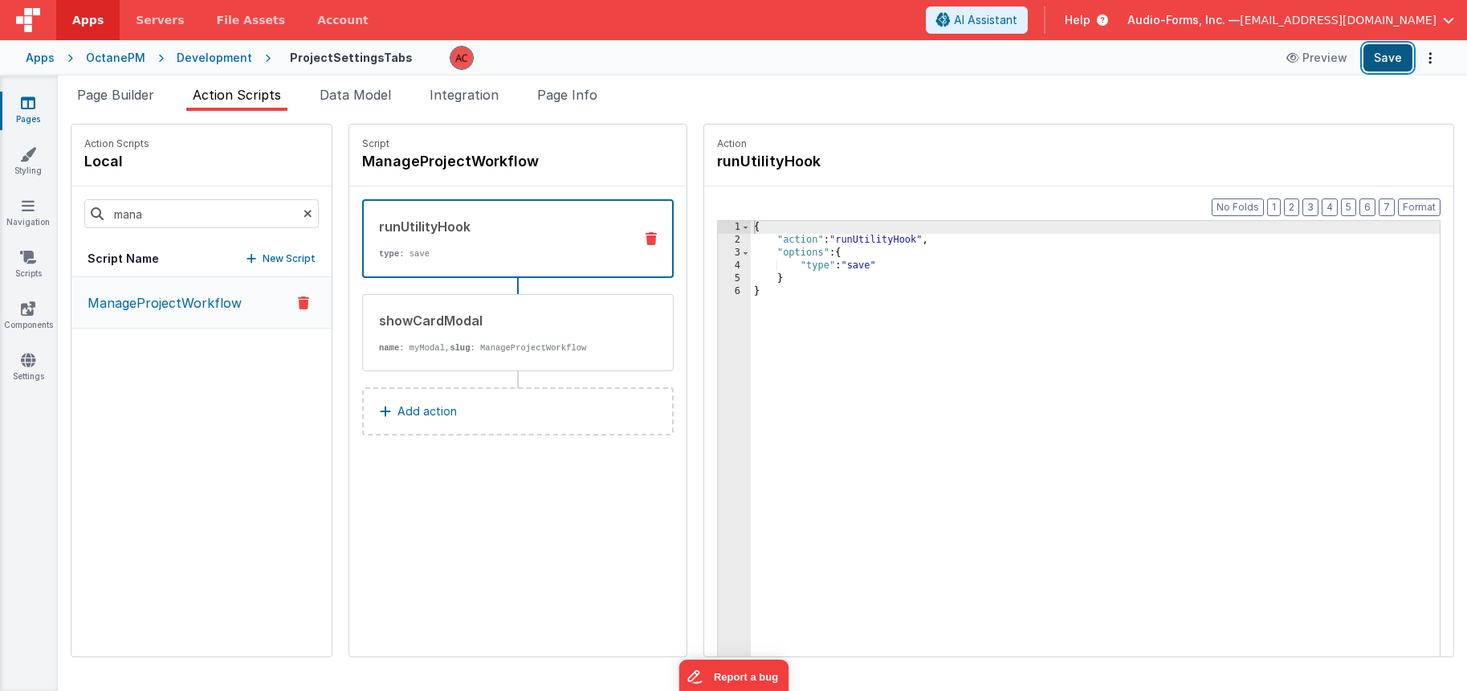
click at [1393, 59] on button "Save" at bounding box center [1388, 57] width 49 height 27
click at [150, 213] on input "mana" at bounding box center [201, 213] width 234 height 29
click at [151, 212] on input "mana" at bounding box center [201, 213] width 234 height 29
click at [115, 303] on p "addShipTo" at bounding box center [115, 302] width 74 height 19
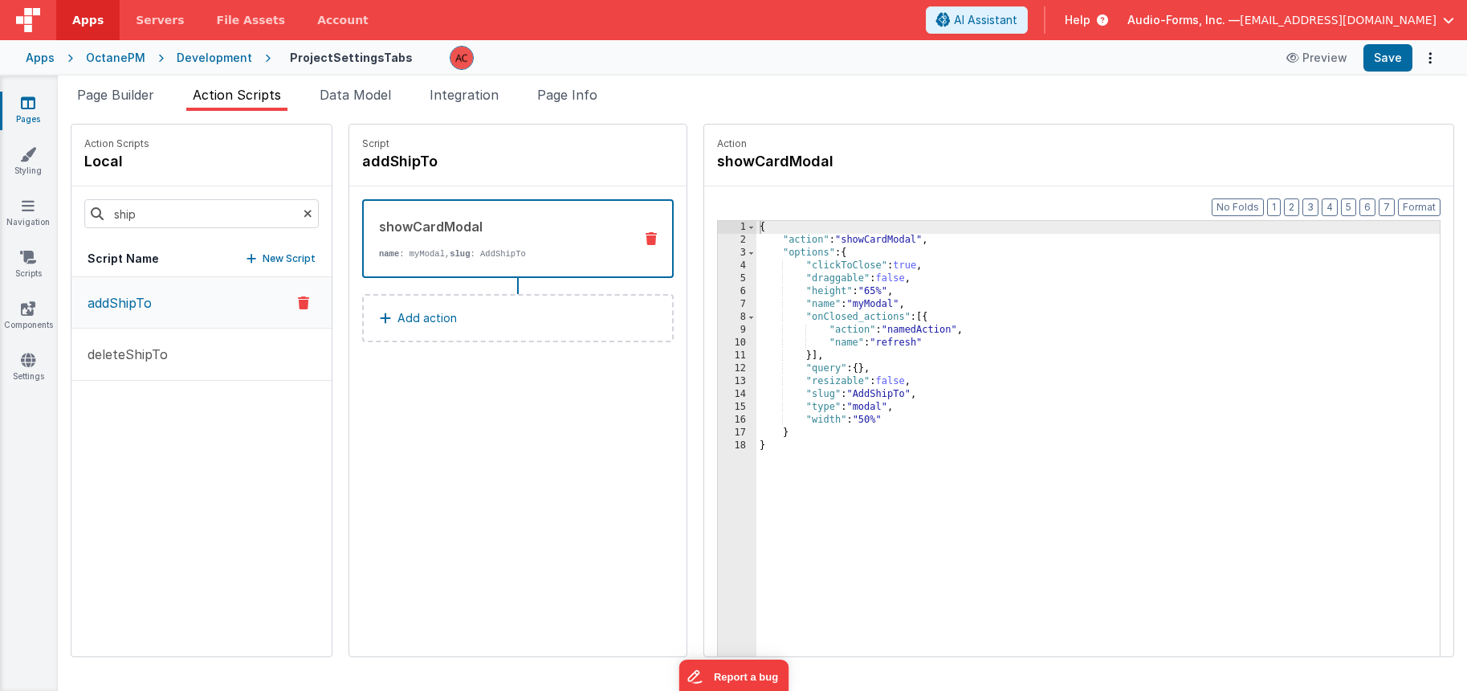
click at [398, 317] on p "Add action" at bounding box center [427, 317] width 59 height 19
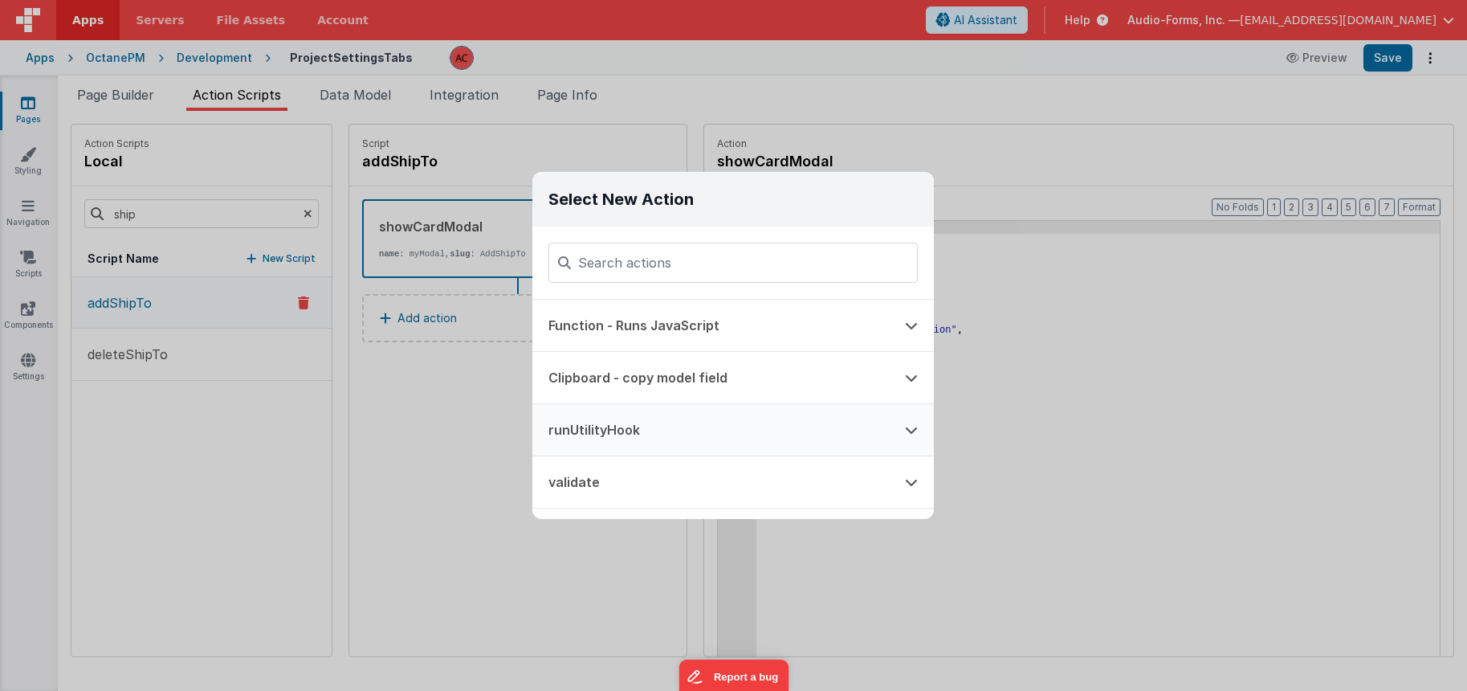
click at [637, 440] on button "runUtilityHook" at bounding box center [710, 429] width 357 height 51
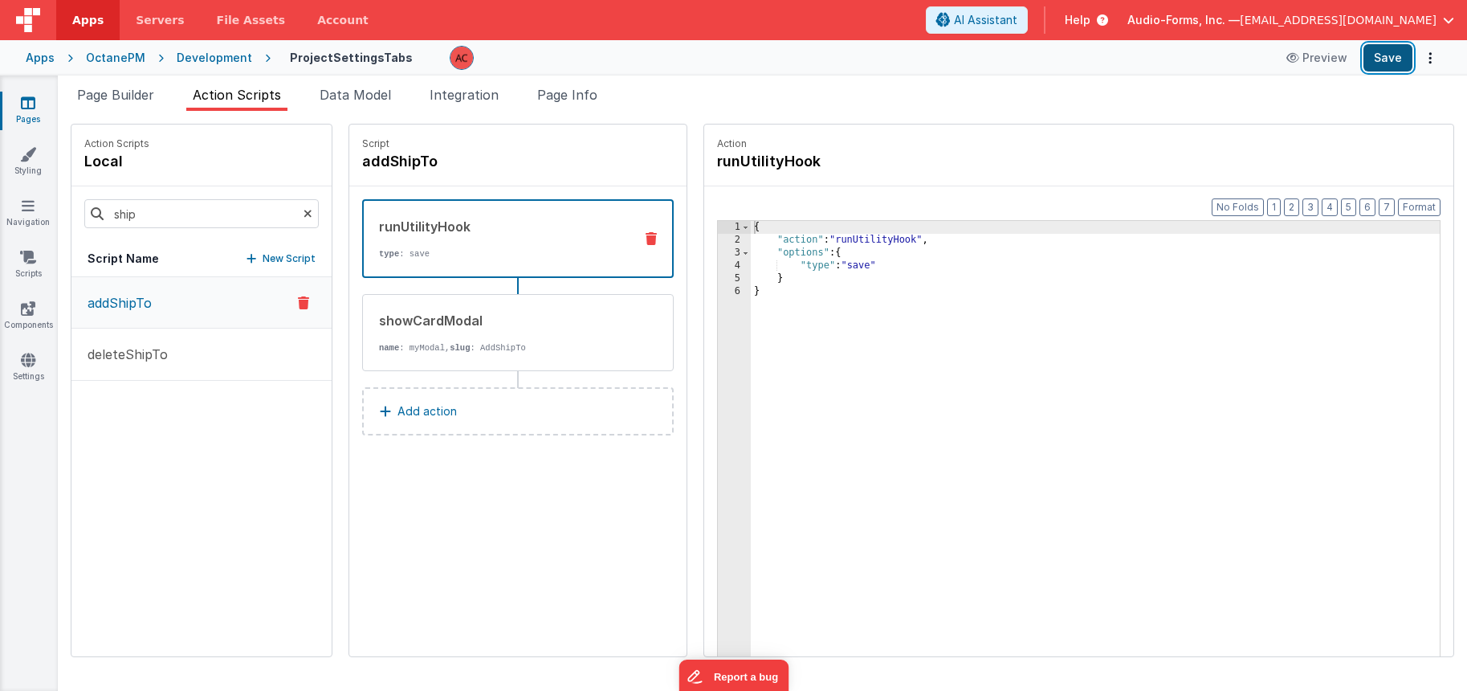
click at [1391, 59] on button "Save" at bounding box center [1388, 57] width 49 height 27
click at [156, 218] on input "ship" at bounding box center [201, 213] width 234 height 29
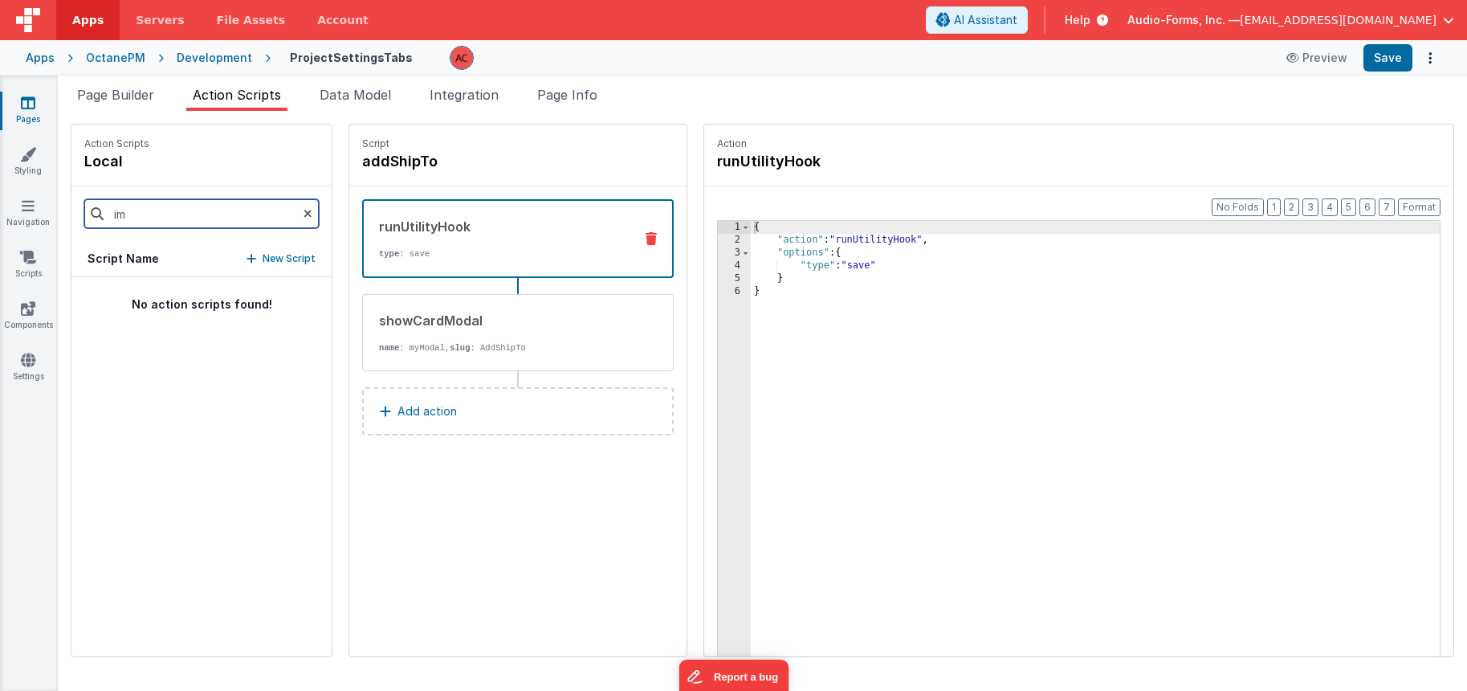
type input "i"
type input "est"
click at [124, 96] on span "Page Builder" at bounding box center [115, 95] width 77 height 16
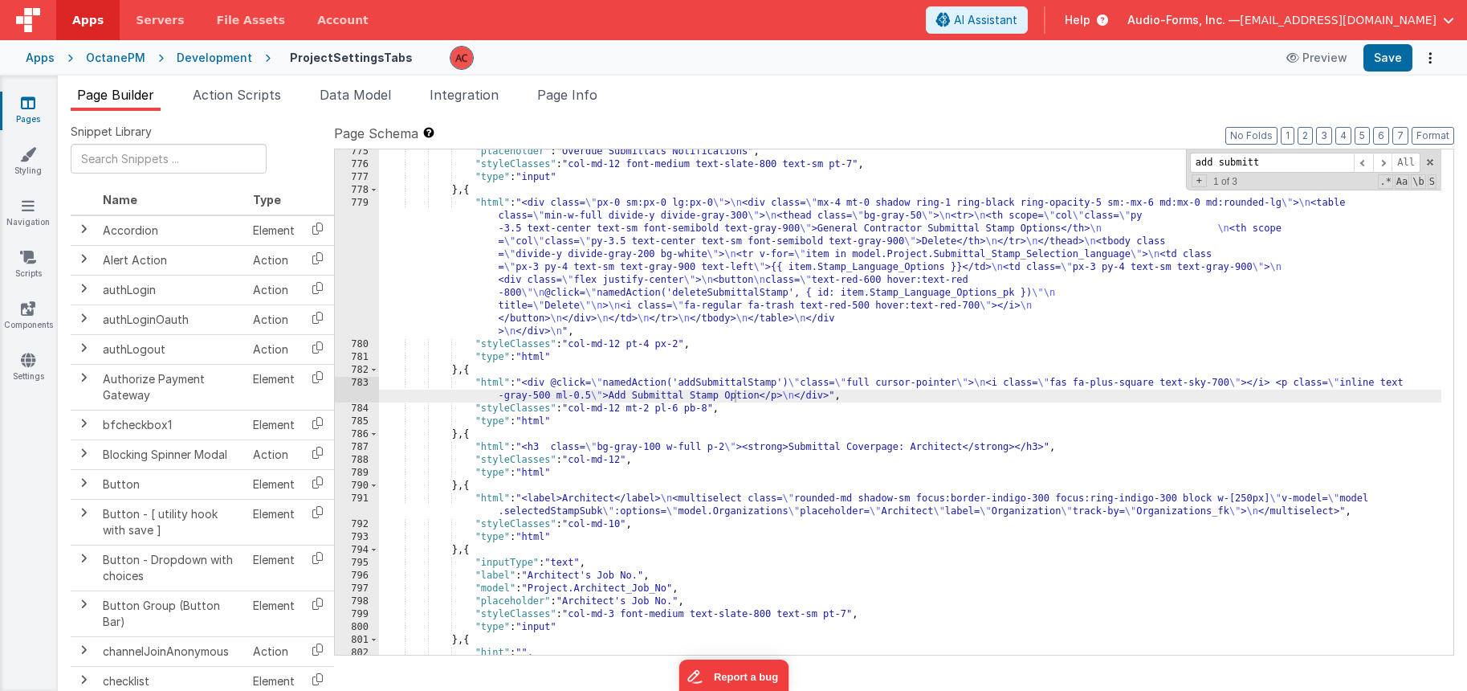
click at [435, 237] on div ""placeholder" : "Overdue Submittals Notifications" , "styleClasses" : "col-md-1…" at bounding box center [910, 410] width 1062 height 531
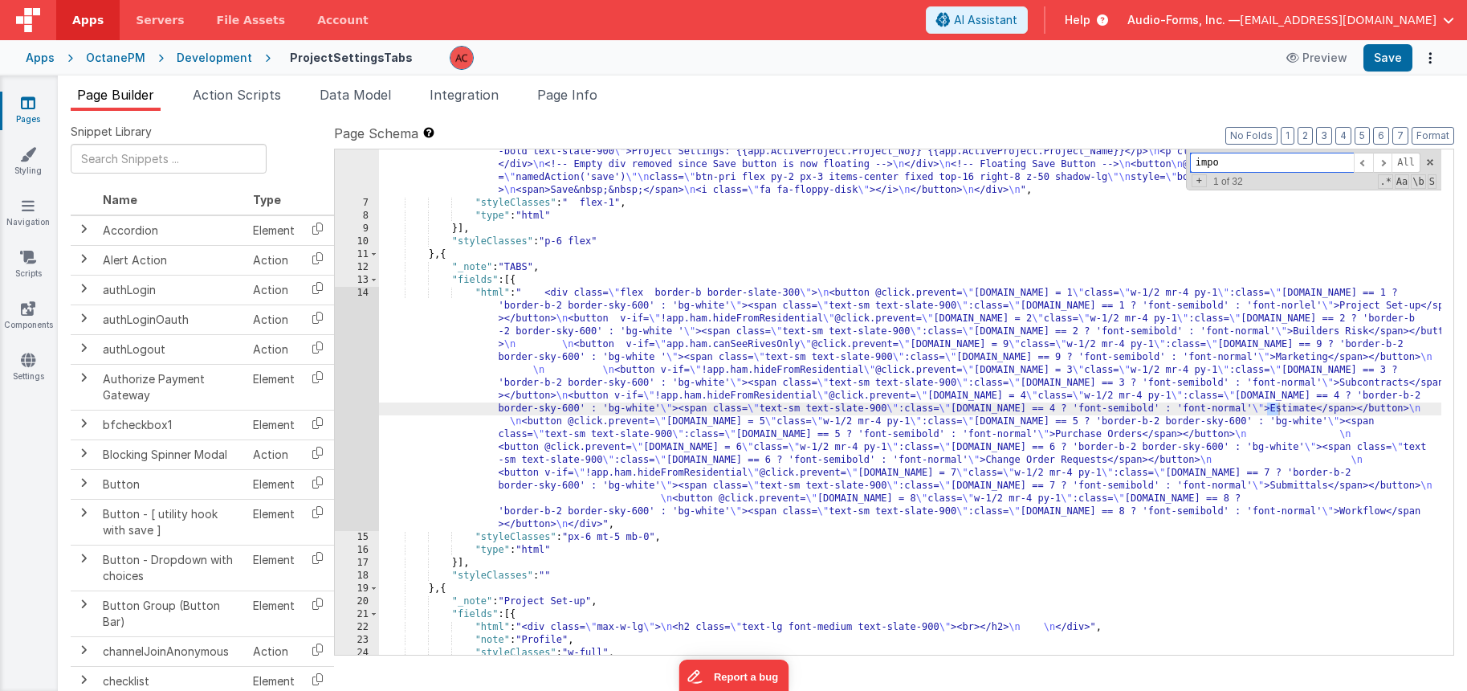
scroll to position [7894, 0]
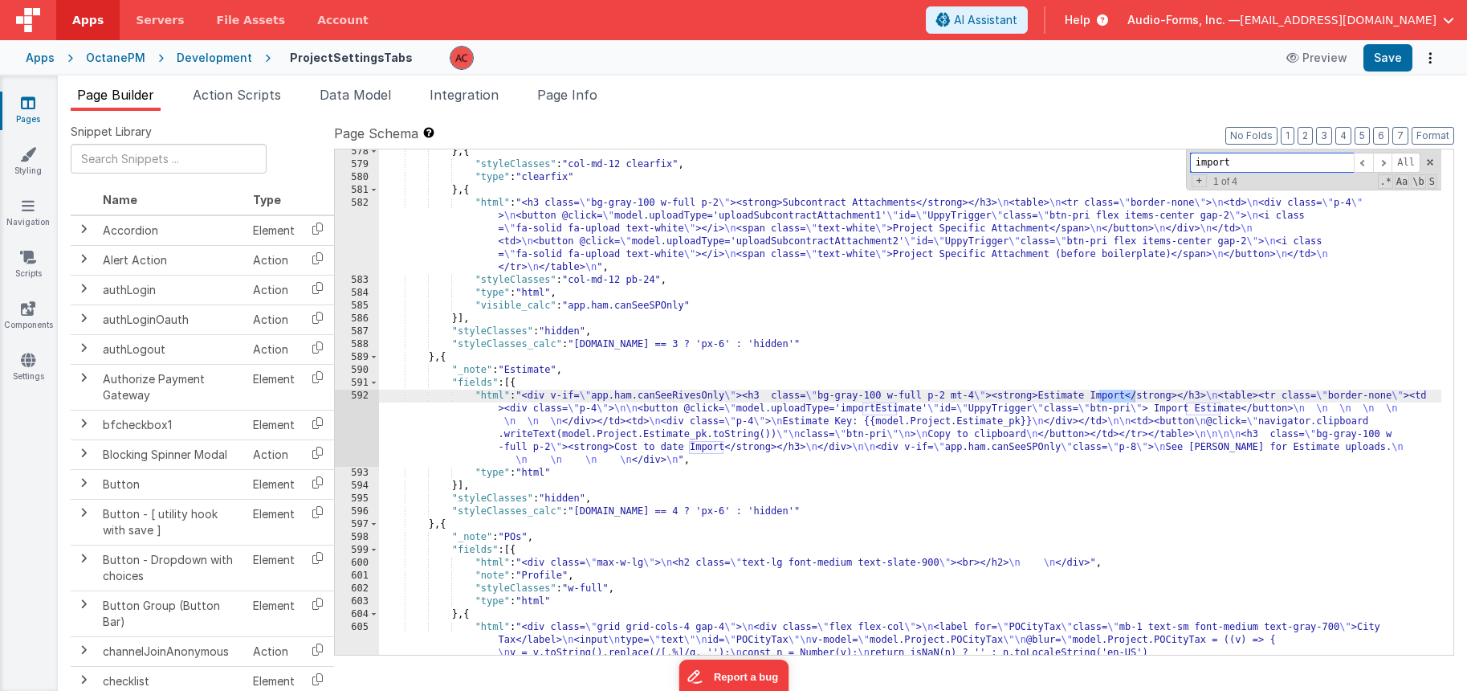
type input "import"
drag, startPoint x: 554, startPoint y: 397, endPoint x: 458, endPoint y: 382, distance: 97.4
click at [553, 396] on div "} , { "styleClasses" : "col-md-12 clearfix" , "type" : "clearfix" } , { "html" …" at bounding box center [910, 596] width 1062 height 903
click at [357, 395] on div "592" at bounding box center [357, 427] width 44 height 77
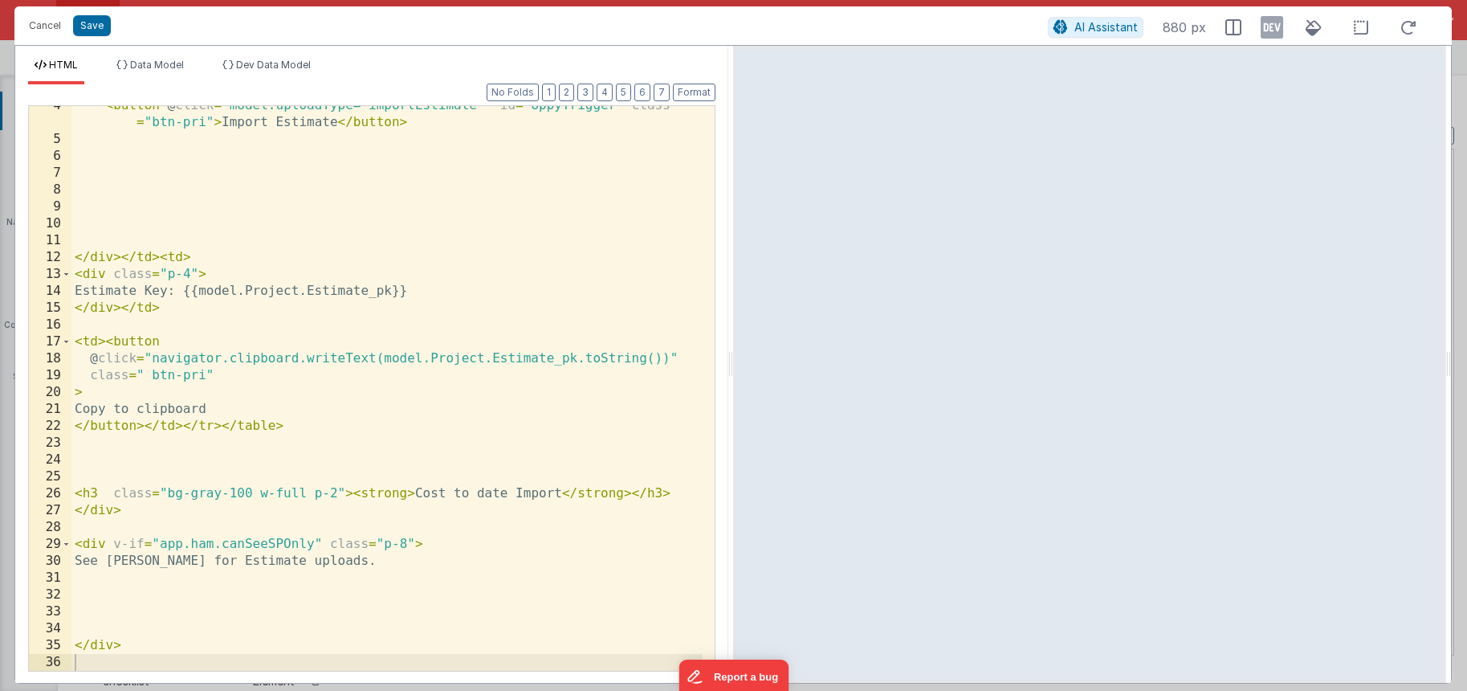
scroll to position [0, 0]
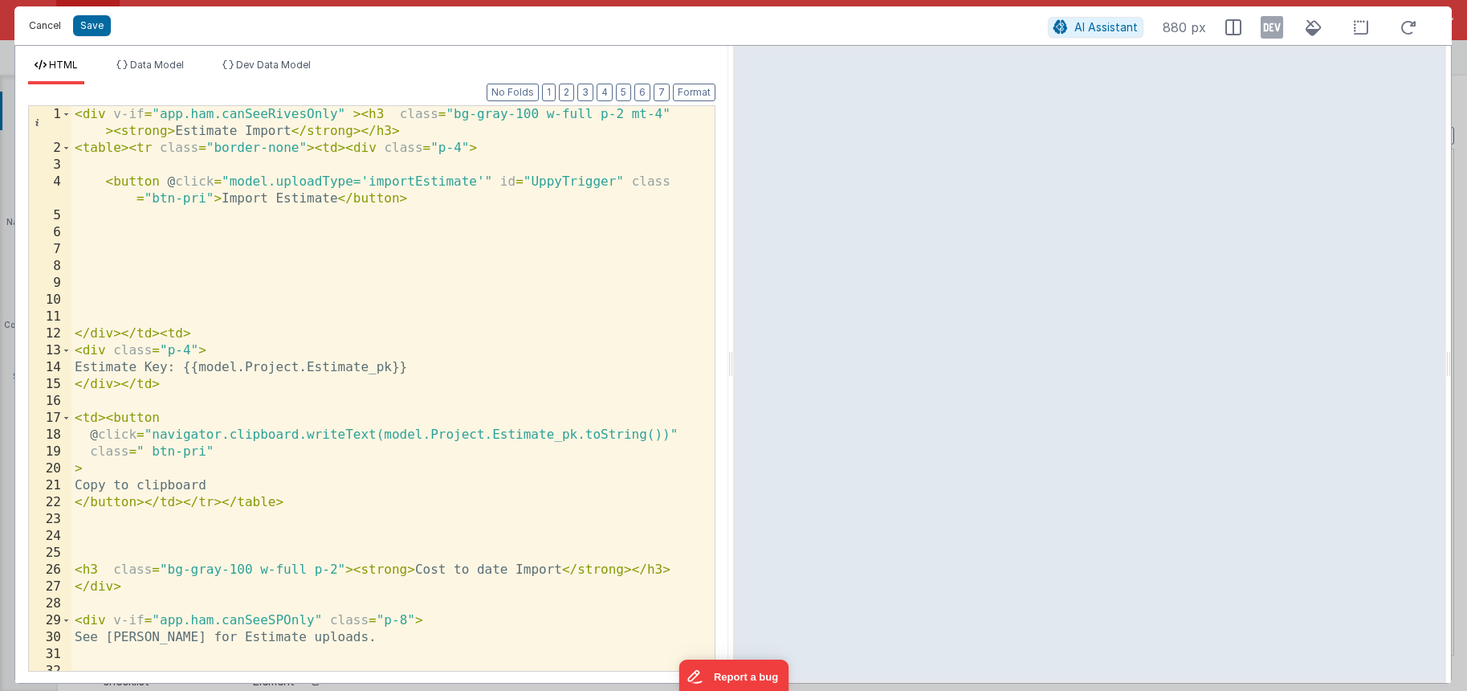
click at [56, 27] on button "Cancel" at bounding box center [45, 25] width 48 height 22
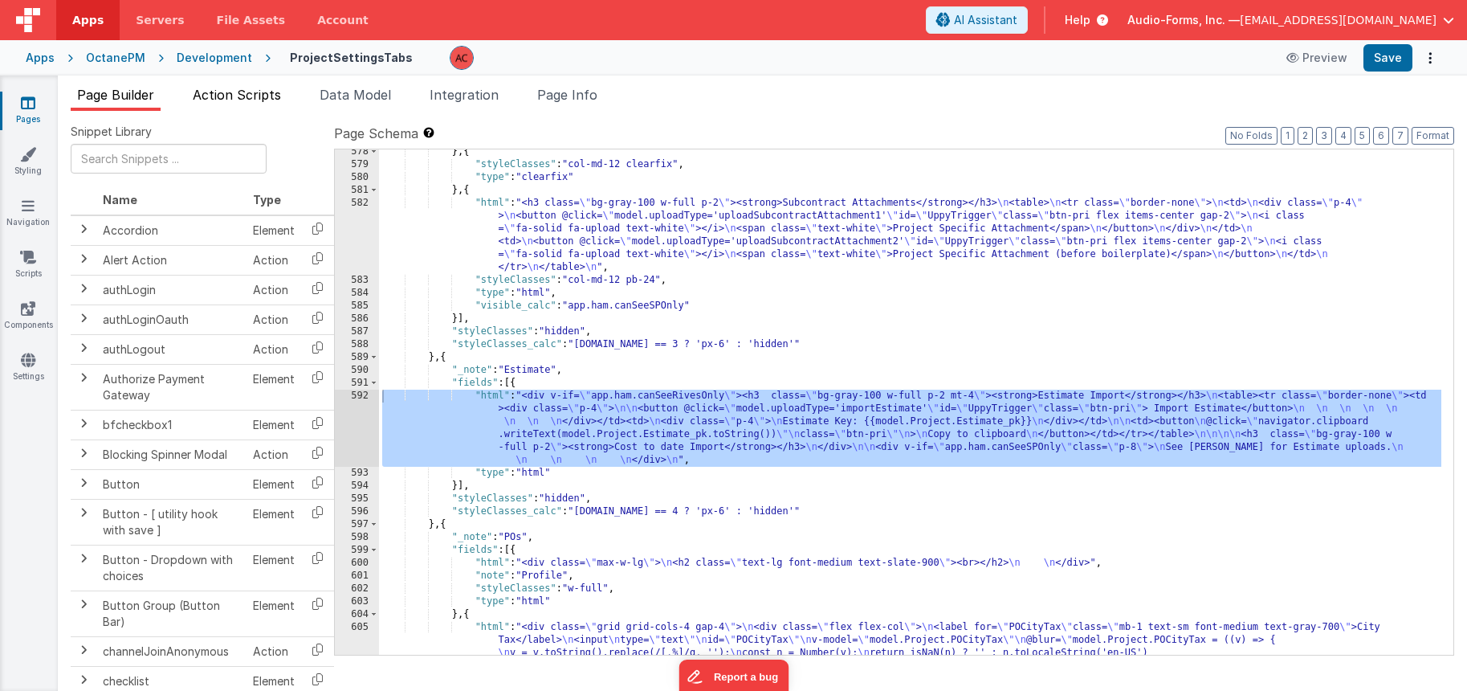
click at [246, 96] on span "Action Scripts" at bounding box center [237, 95] width 88 height 16
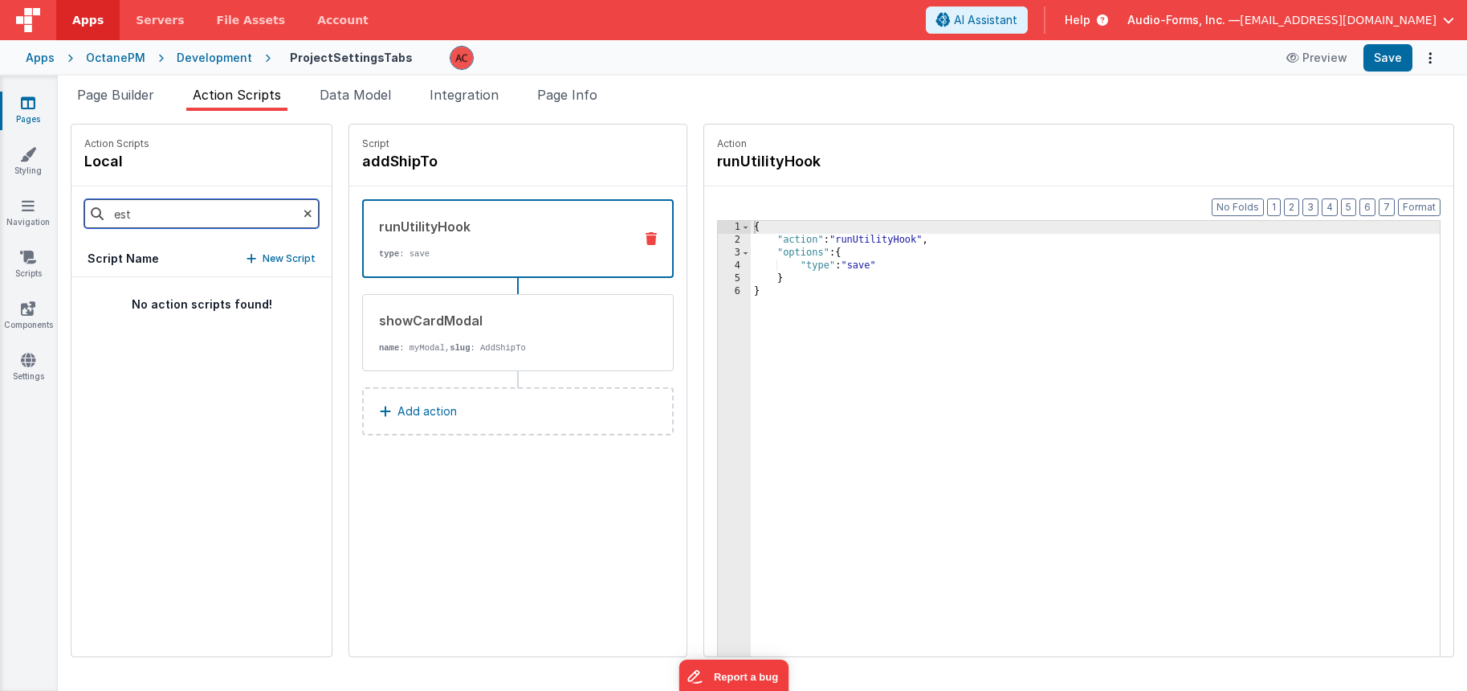
click at [184, 203] on input "est" at bounding box center [201, 213] width 234 height 29
click at [183, 204] on input "est" at bounding box center [201, 213] width 234 height 29
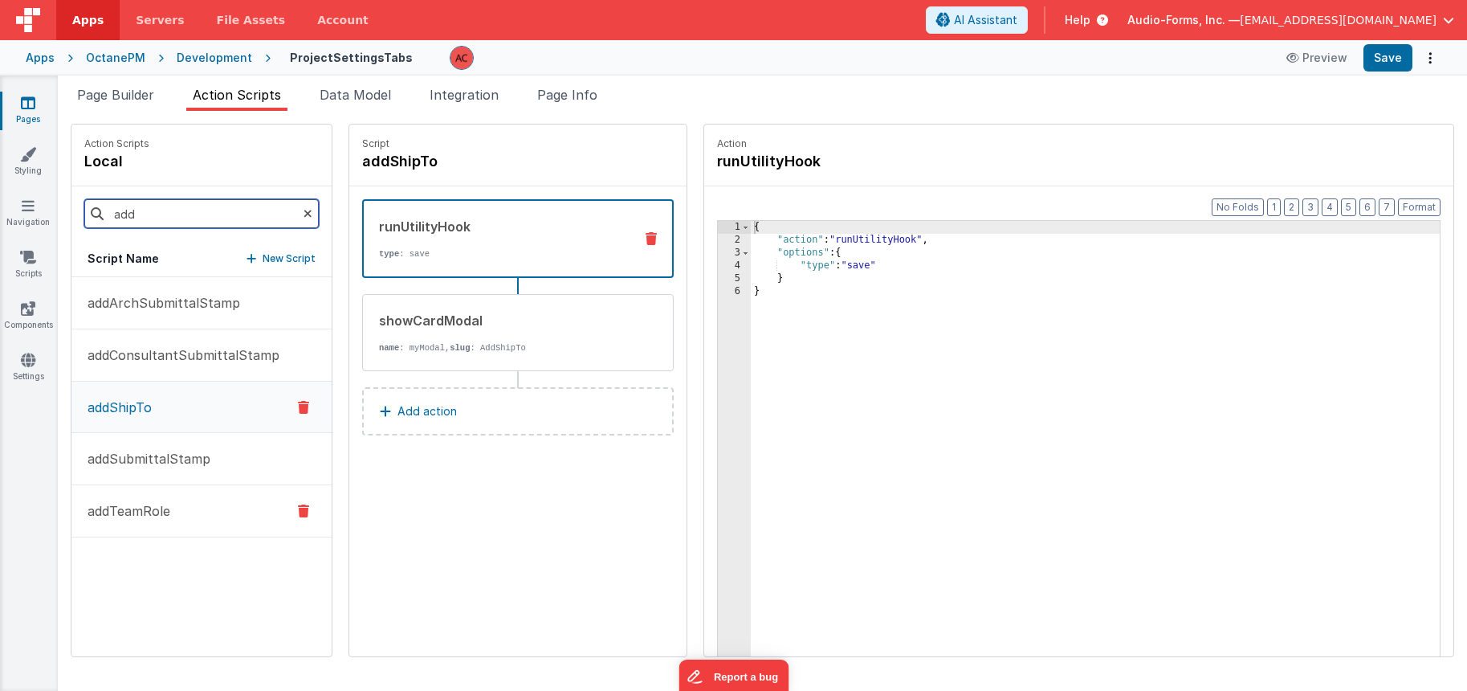
type input "add"
click at [163, 507] on p "addTeamRole" at bounding box center [124, 510] width 92 height 19
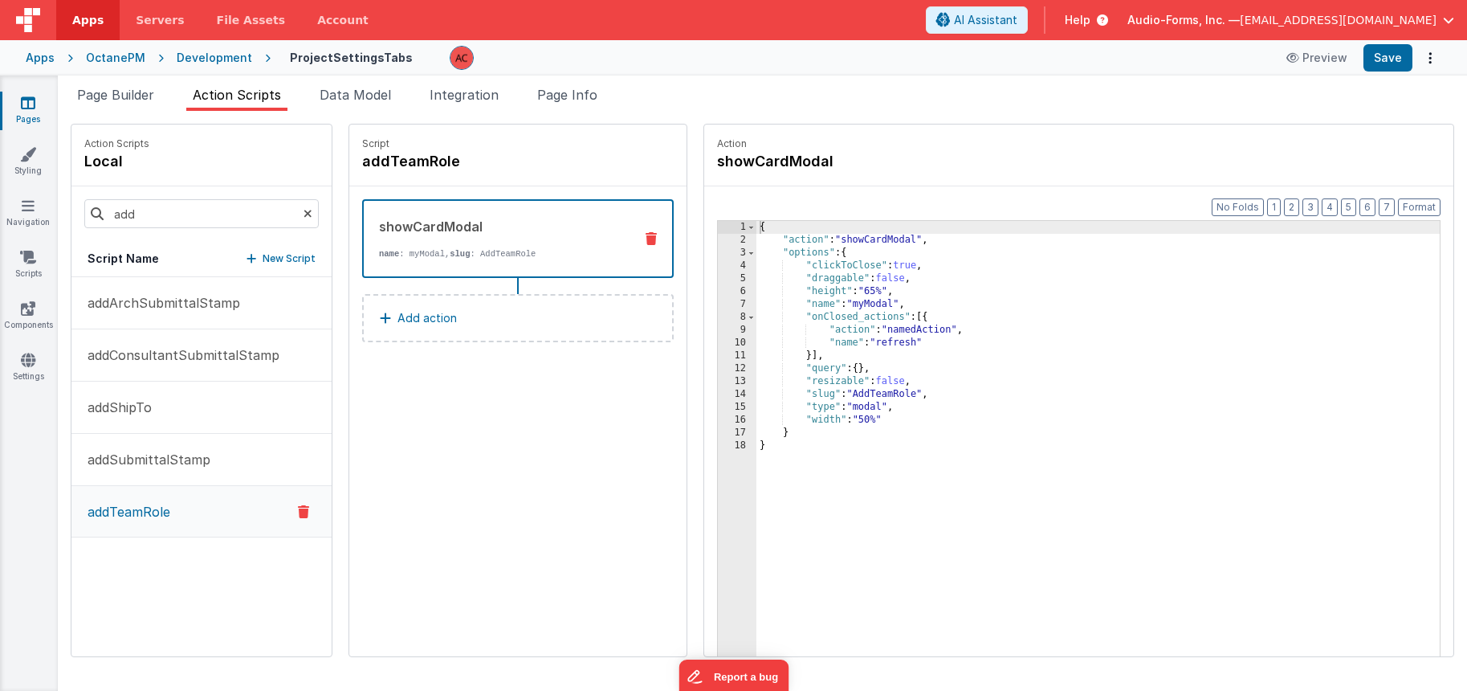
click at [415, 327] on p "Add action" at bounding box center [427, 317] width 59 height 19
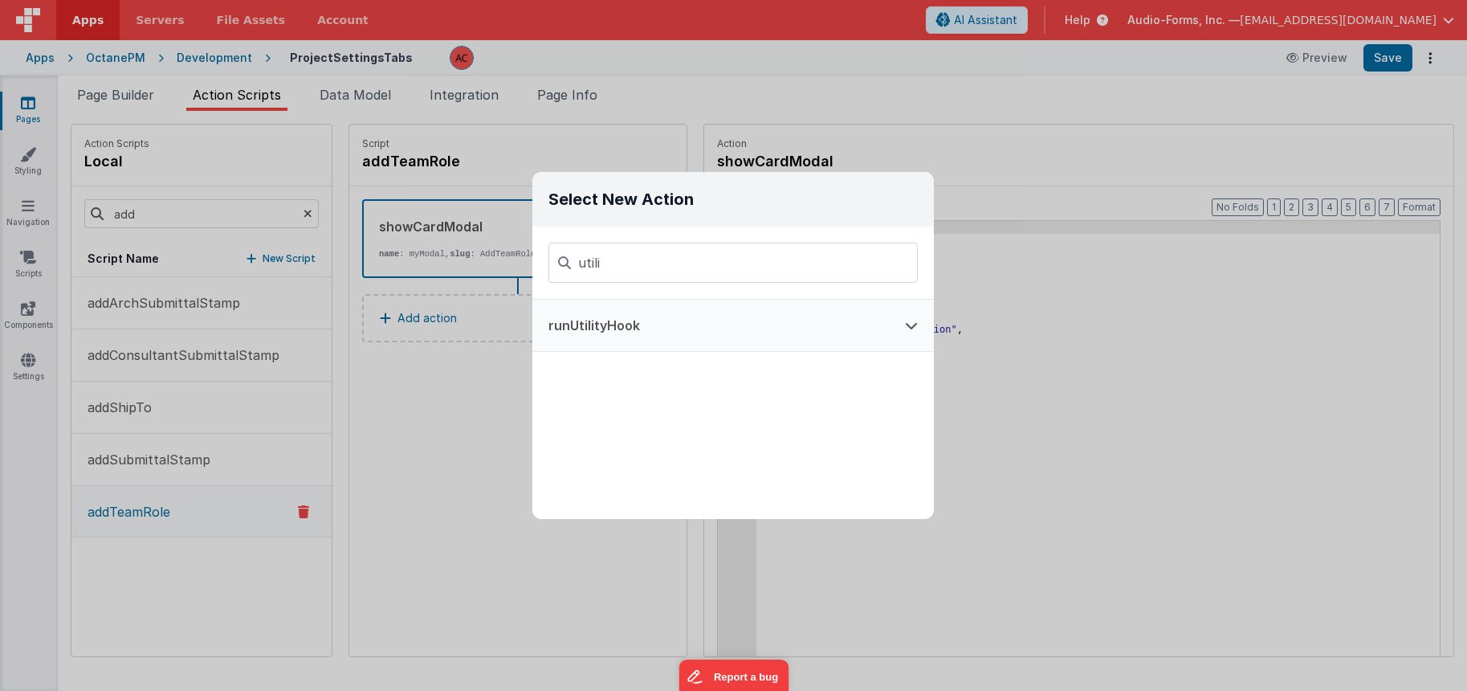
type input "utili"
click at [614, 324] on button "runUtilityHook" at bounding box center [710, 325] width 357 height 51
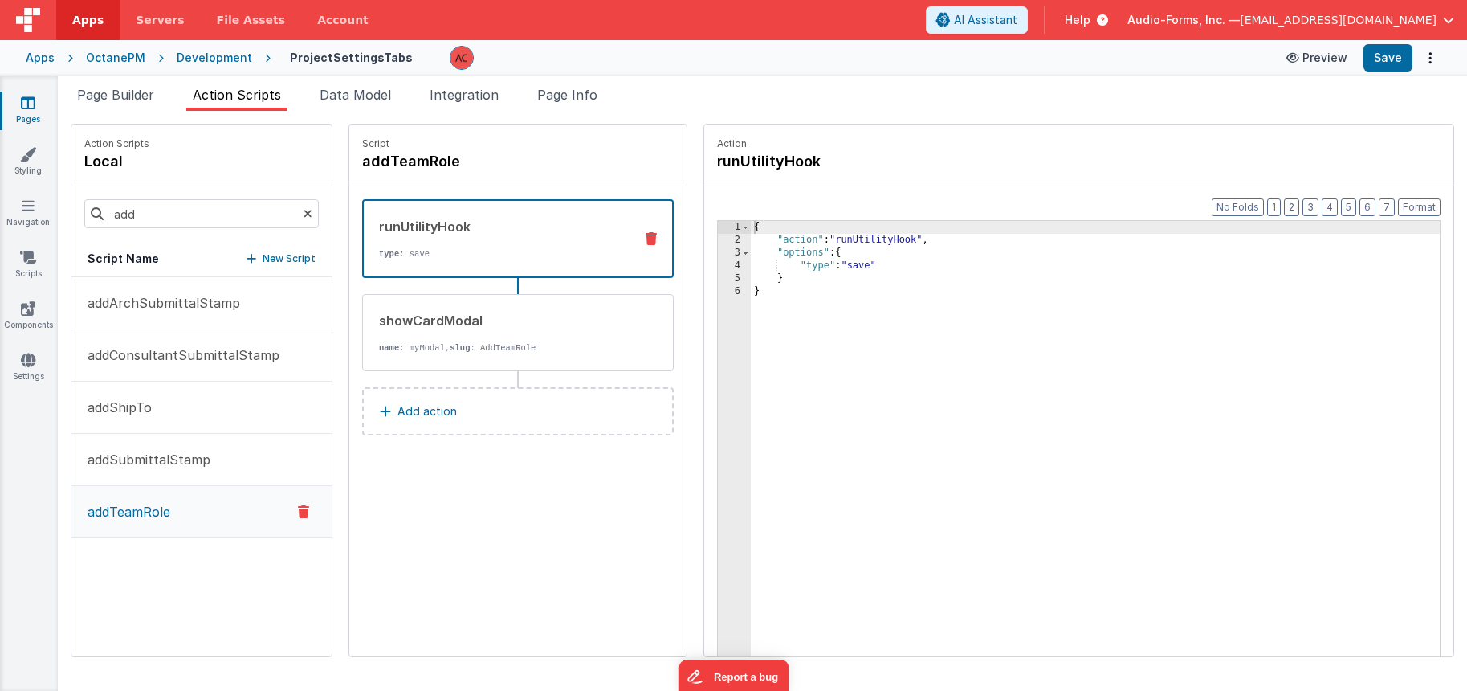
drag, startPoint x: 1401, startPoint y: 41, endPoint x: 1287, endPoint y: 47, distance: 115.0
click at [1401, 42] on div "Apps OctanePM Development ProjectSettingsTabs Preview Save" at bounding box center [733, 57] width 1467 height 35
click at [1388, 50] on button "Save" at bounding box center [1388, 57] width 49 height 27
click at [144, 94] on span "Page Builder" at bounding box center [115, 95] width 77 height 16
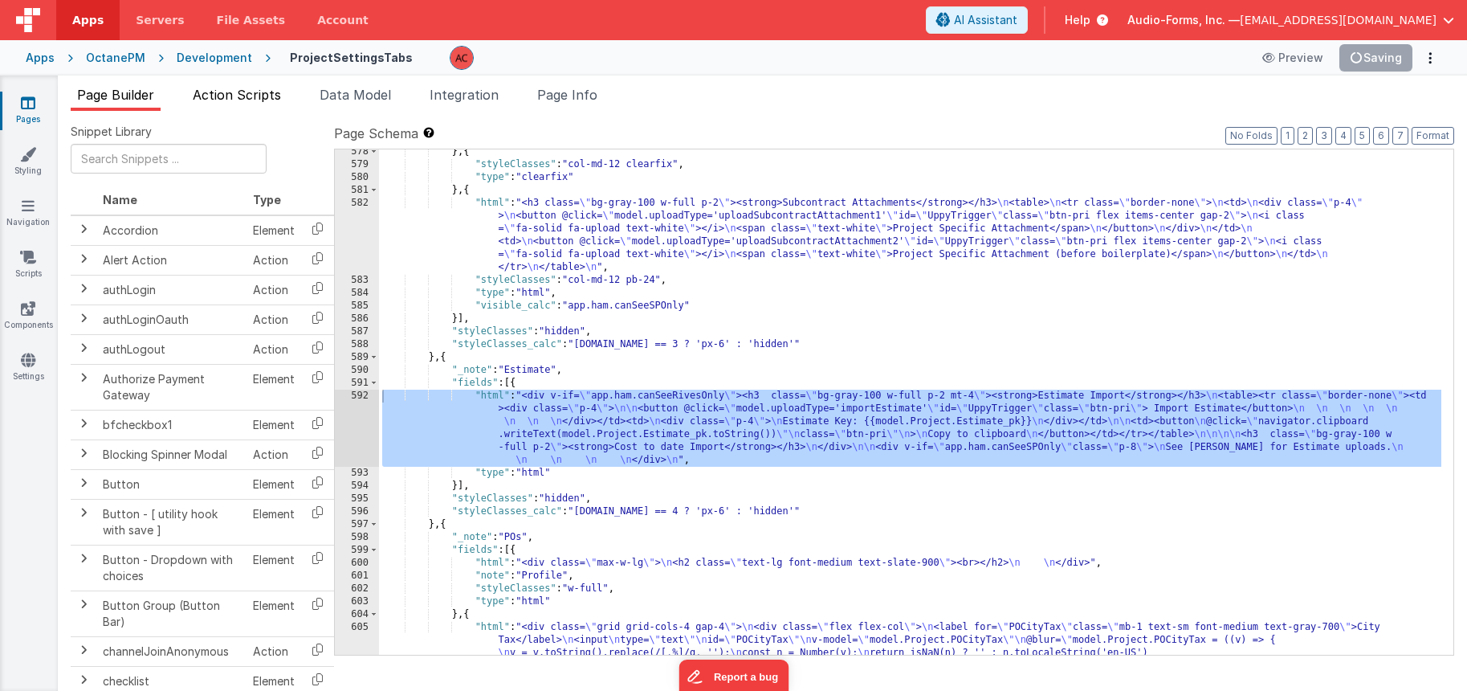
click at [250, 91] on span "Action Scripts" at bounding box center [237, 95] width 88 height 16
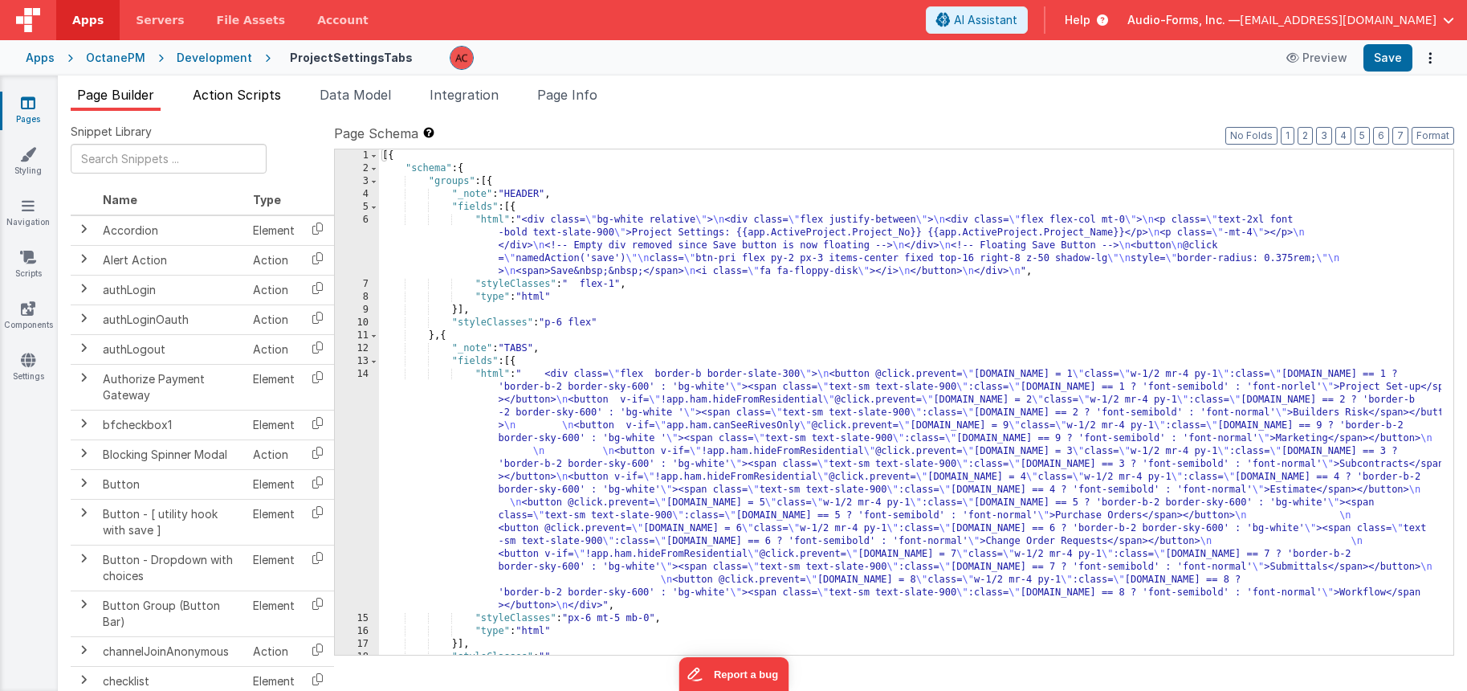
click at [246, 99] on span "Action Scripts" at bounding box center [237, 95] width 88 height 16
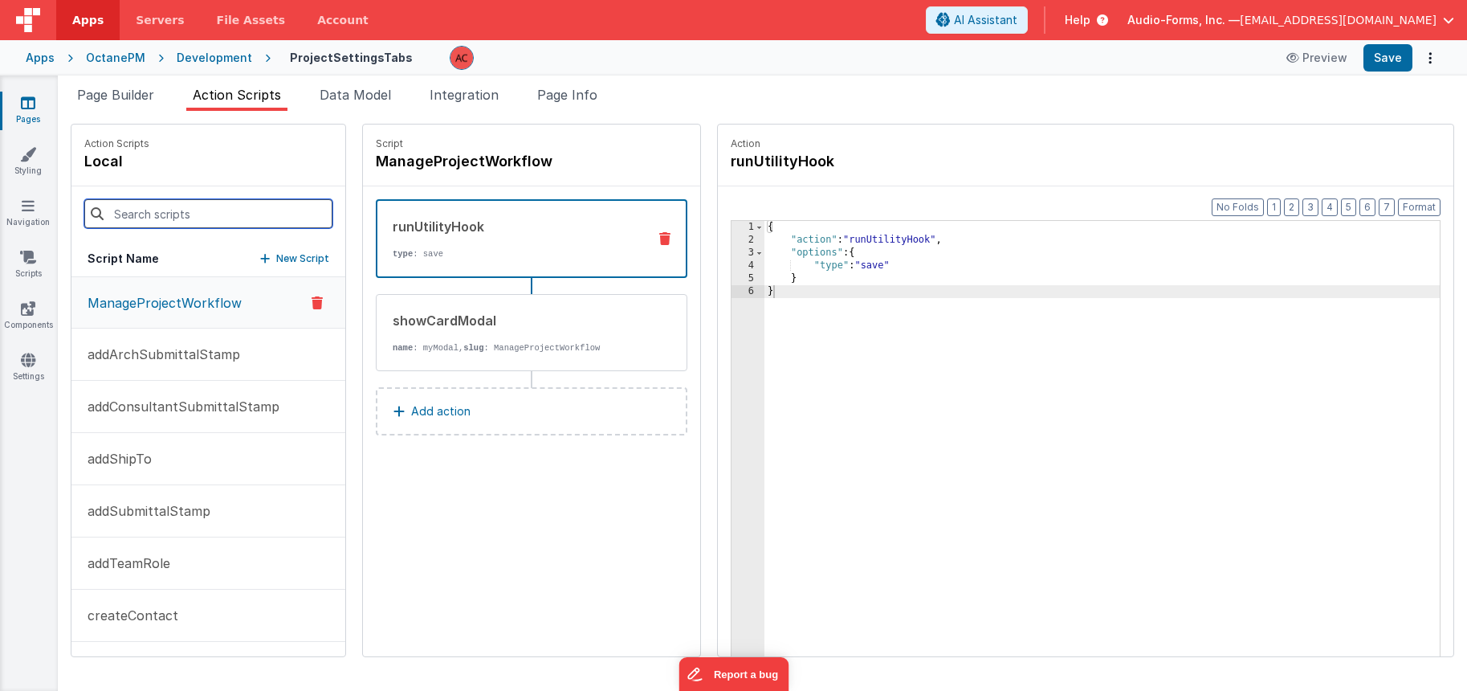
click at [182, 214] on input at bounding box center [208, 213] width 248 height 29
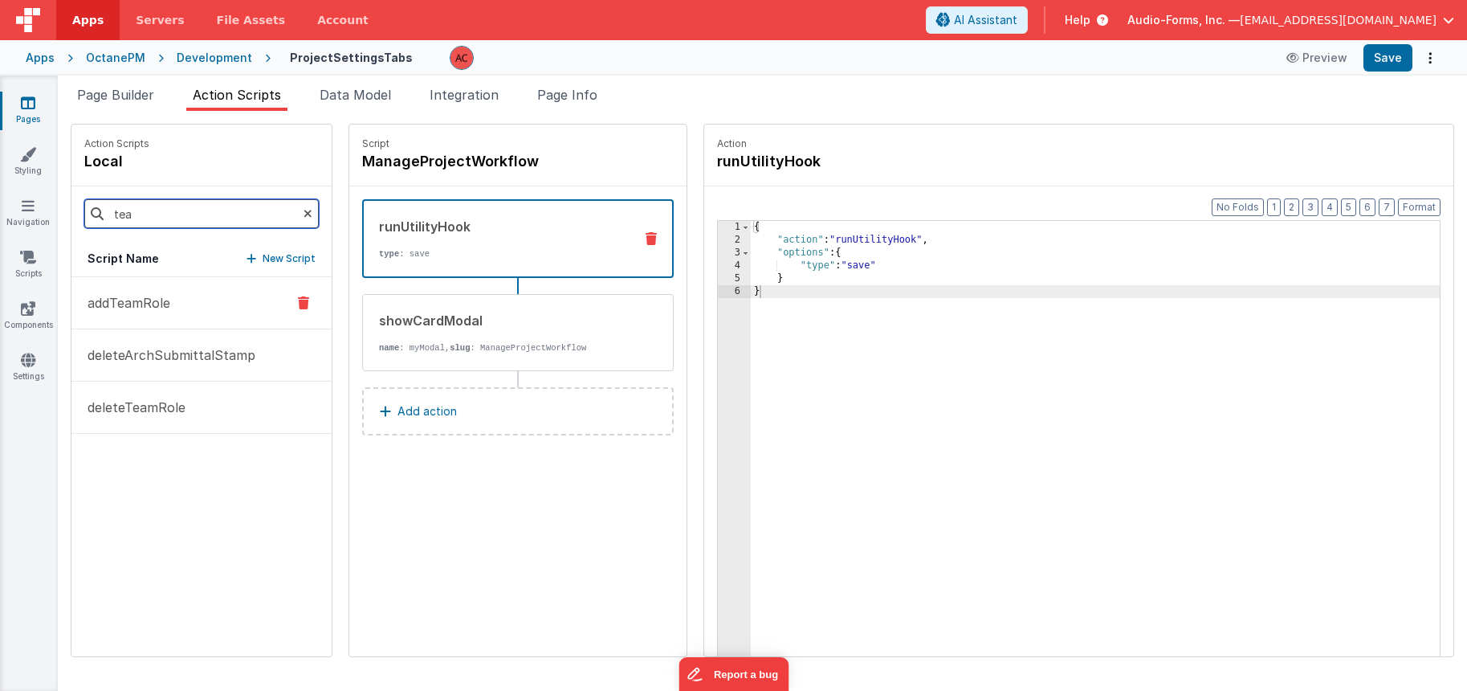
type input "tea"
click at [168, 305] on p "addTeamRole" at bounding box center [124, 302] width 92 height 19
click at [1138, 92] on ul "Page Builder Action Scripts Data Model Integration Page Info" at bounding box center [762, 98] width 1409 height 26
